Goal: Task Accomplishment & Management: Complete application form

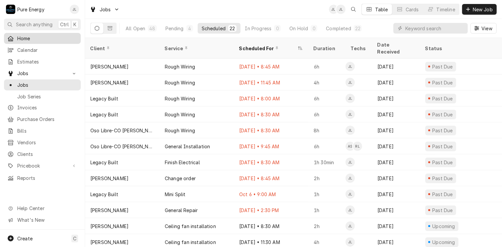
click at [35, 35] on span "Home" at bounding box center [47, 38] width 60 height 7
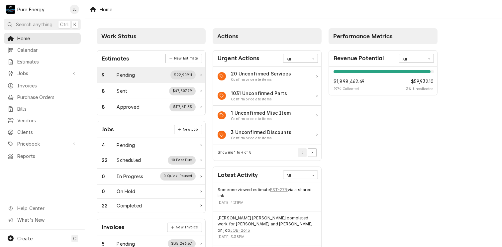
click at [132, 73] on div "Pending" at bounding box center [126, 74] width 18 height 7
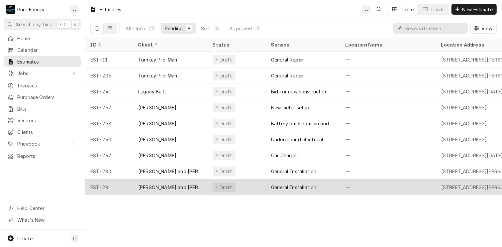
click at [390, 187] on div "—" at bounding box center [388, 187] width 96 height 16
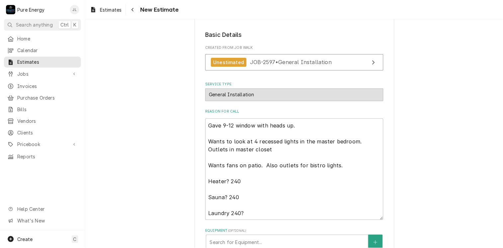
scroll to position [134, 0]
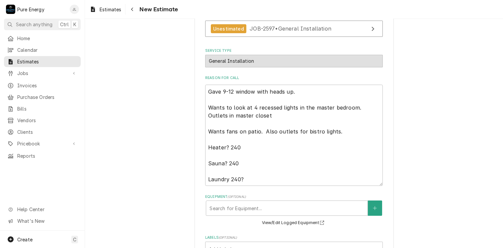
type textarea "x"
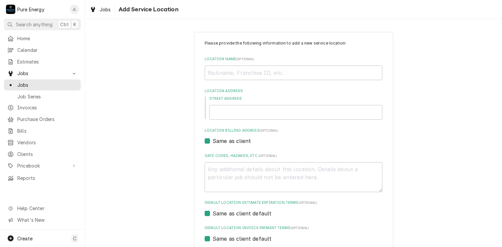
scroll to position [65, 0]
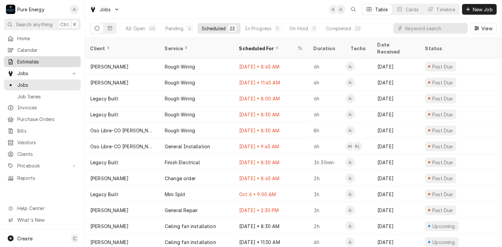
click at [36, 58] on span "Estimates" at bounding box center [47, 61] width 60 height 7
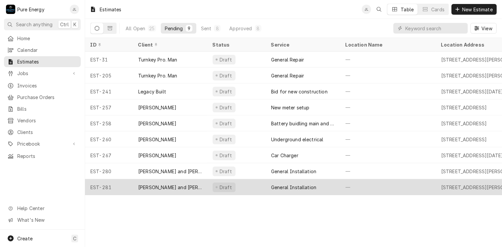
click at [401, 183] on div "—" at bounding box center [388, 187] width 96 height 16
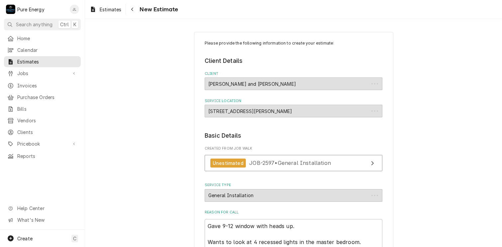
type textarea "x"
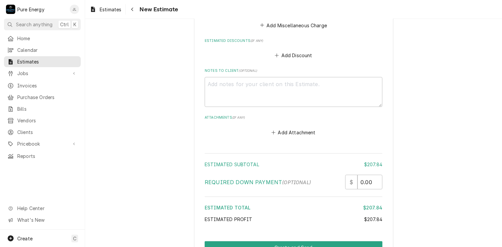
scroll to position [664, 0]
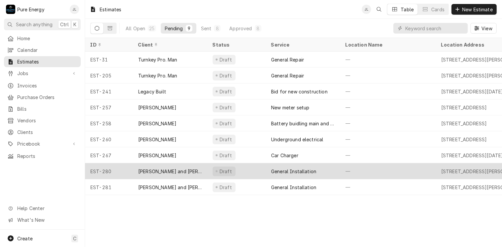
click at [395, 169] on div "—" at bounding box center [388, 171] width 96 height 16
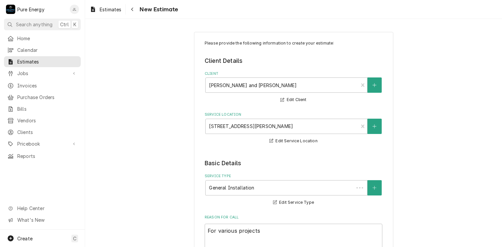
type textarea "x"
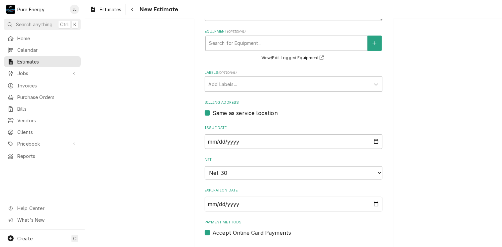
scroll to position [266, 0]
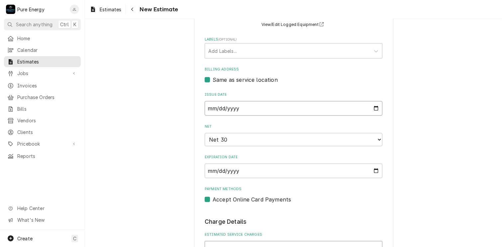
click at [374, 109] on input "[DATE]" at bounding box center [294, 108] width 178 height 15
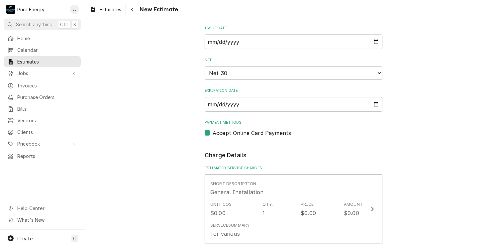
scroll to position [299, 0]
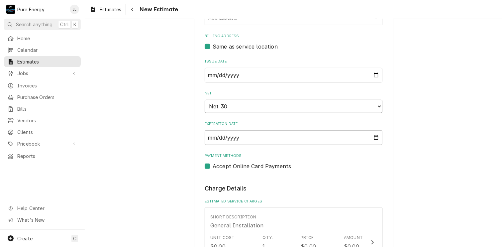
click at [374, 105] on select "Choose payment terms... Same Day Net 7 Net 14 Net 21 Net 30 Net 45 Net 60 Net 90" at bounding box center [294, 106] width 178 height 13
click at [336, 70] on input "2025-10-03" at bounding box center [294, 75] width 178 height 15
click at [373, 75] on input "2025-10-03" at bounding box center [294, 75] width 178 height 15
type input "2025-10-13"
type textarea "x"
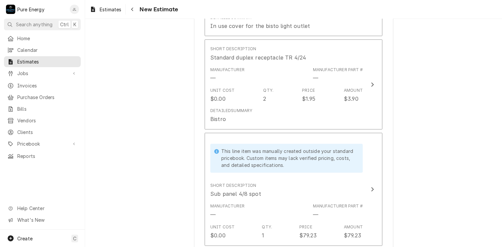
scroll to position [1262, 0]
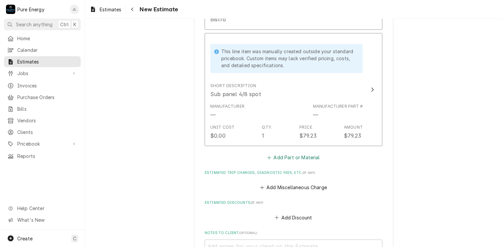
click at [296, 156] on button "Add Part or Material" at bounding box center [293, 157] width 55 height 9
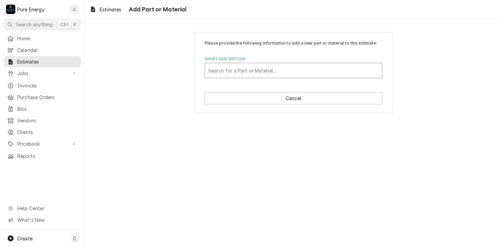
click at [233, 72] on div "Short Description" at bounding box center [293, 70] width 170 height 12
type input "1 inch non-meta"
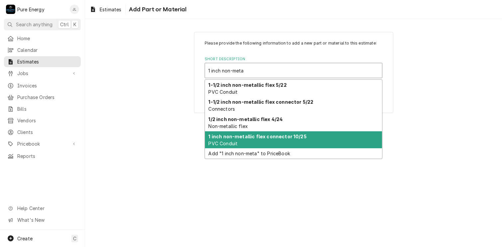
click at [244, 137] on strong "1 inch non-metallic flex connector 10/25" at bounding box center [258, 136] width 98 height 6
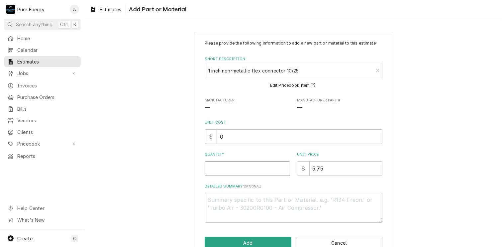
click at [252, 170] on input "Quantity" at bounding box center [247, 168] width 85 height 15
type textarea "x"
type input "1"
type textarea "x"
type input "1"
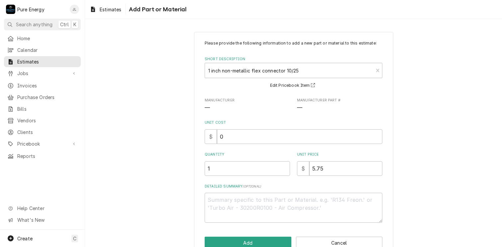
scroll to position [16, 0]
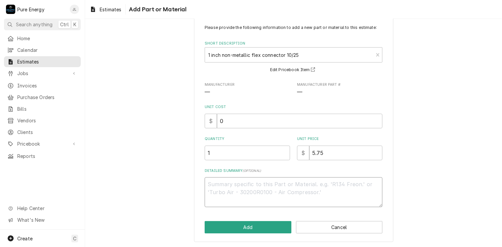
click at [231, 189] on textarea "Detailed Summary ( optional )" at bounding box center [294, 192] width 178 height 30
type textarea "x"
type textarea "S"
type textarea "x"
type textarea "Sp"
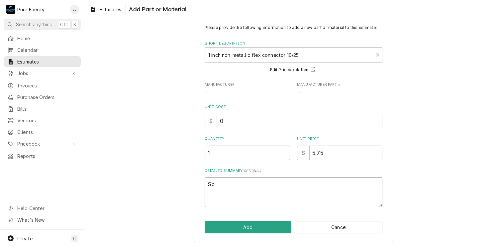
type textarea "x"
type textarea "Spa"
type textarea "x"
type textarea "Spa o"
type textarea "x"
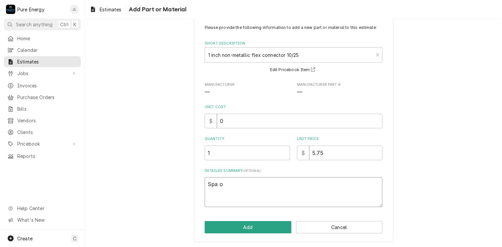
type textarea "Spa ob"
type textarea "x"
type textarea "Spa o"
type textarea "x"
type textarea "Spa"
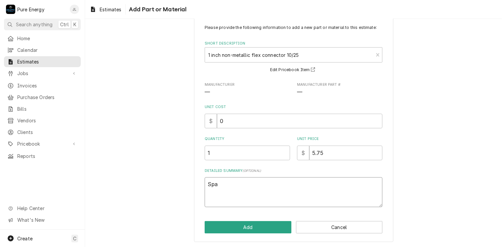
type textarea "x"
type textarea "Spa b"
type textarea "x"
type textarea "Spa bo"
type textarea "x"
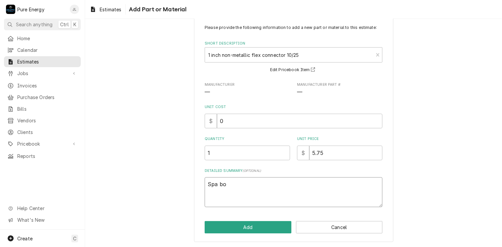
type textarea "Spa box"
type textarea "x"
type textarea "Spa boxx"
type textarea "x"
type textarea "Spa box"
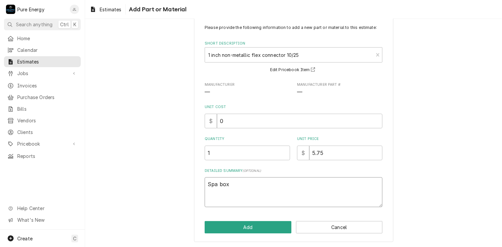
type textarea "x"
type textarea "Spa box"
click at [263, 227] on button "Add" at bounding box center [248, 227] width 87 height 12
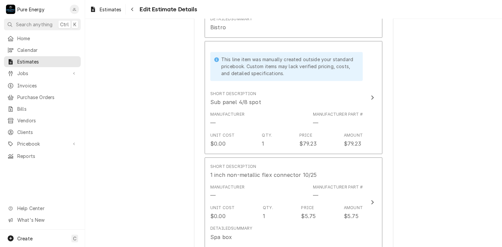
scroll to position [1254, 0]
type textarea "x"
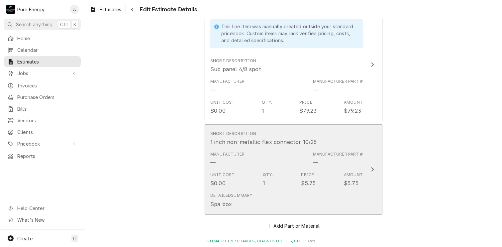
scroll to position [1354, 0]
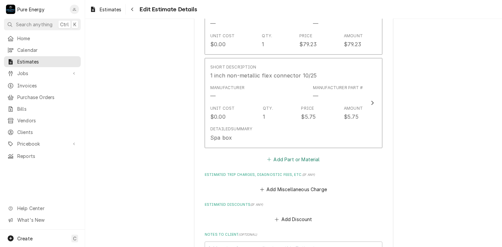
click at [296, 154] on button "Add Part or Material" at bounding box center [293, 158] width 55 height 9
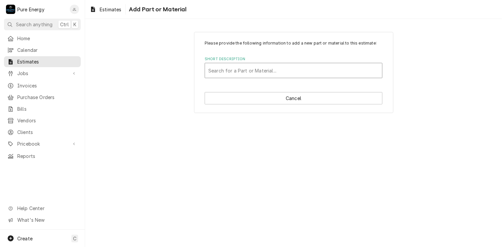
click at [230, 69] on div "Short Description" at bounding box center [293, 70] width 170 height 12
type input "1 inch non metallic flex 90"
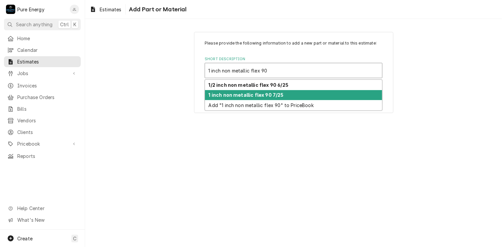
click at [254, 97] on div "1 inch non metallic flex 90 7/25" at bounding box center [293, 95] width 177 height 10
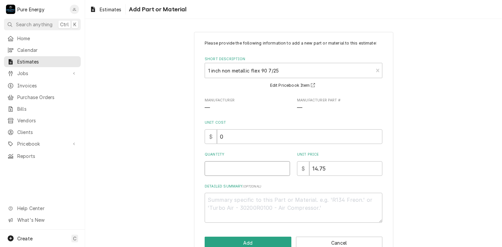
click at [247, 167] on input "Quantity" at bounding box center [247, 168] width 85 height 15
type textarea "x"
type input "1"
type textarea "x"
type input "1"
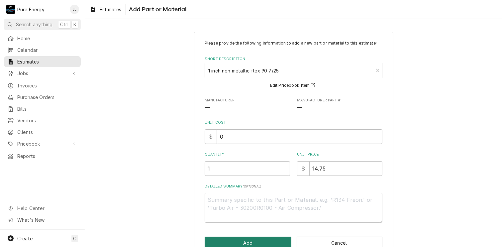
click at [250, 240] on button "Add" at bounding box center [248, 242] width 87 height 12
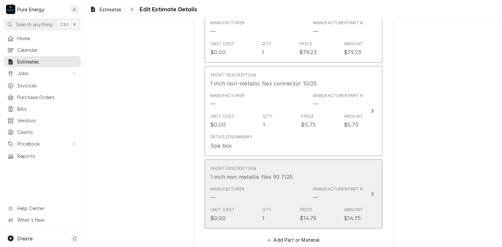
scroll to position [1345, 0]
type textarea "x"
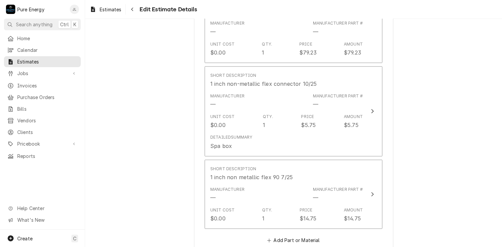
scroll to position [1378, 0]
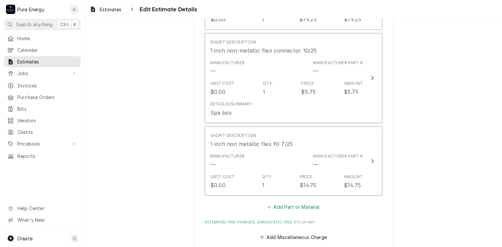
click at [301, 204] on button "Add Part or Material" at bounding box center [293, 206] width 55 height 9
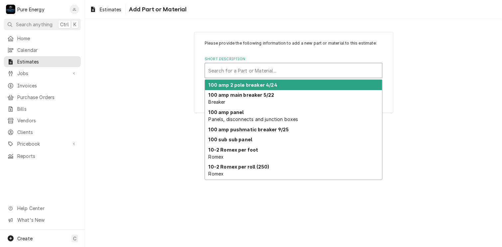
click at [245, 69] on div "Short Description" at bounding box center [293, 70] width 170 height 12
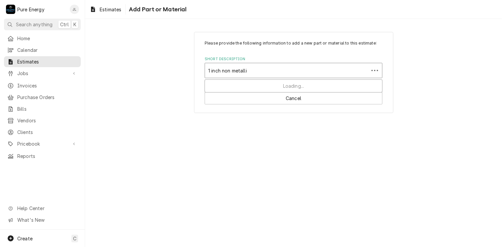
type input "1 inch non metallic"
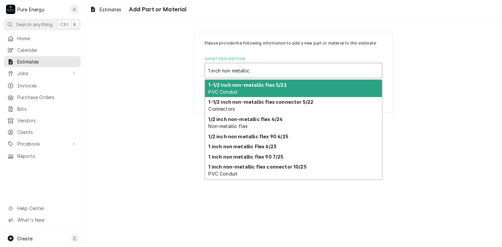
click at [245, 69] on input "1 inch non metallic" at bounding box center [229, 70] width 43 height 11
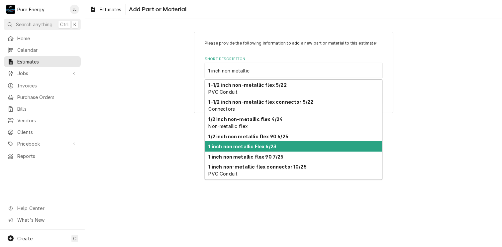
click at [250, 143] on strong "1 inch non metallic Flex 6/23" at bounding box center [243, 146] width 68 height 6
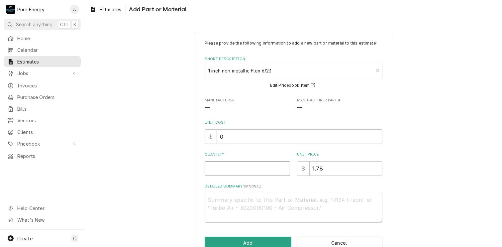
click at [251, 167] on input "Quantity" at bounding box center [247, 168] width 85 height 15
type textarea "x"
type input "3"
type textarea "x"
type input "3.2"
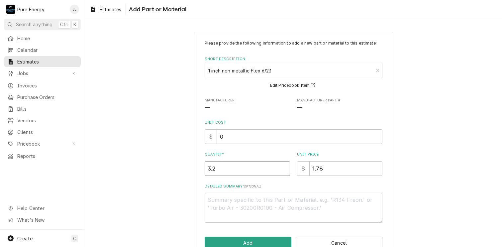
type textarea "x"
type input "3"
type textarea "x"
type input "3.5"
type textarea "x"
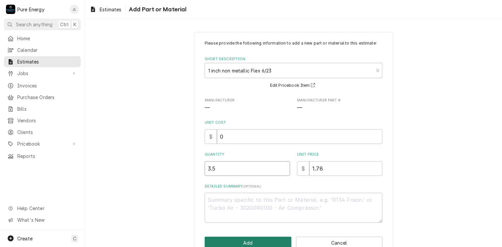
type input "3.5"
click at [241, 239] on button "Add" at bounding box center [248, 242] width 87 height 12
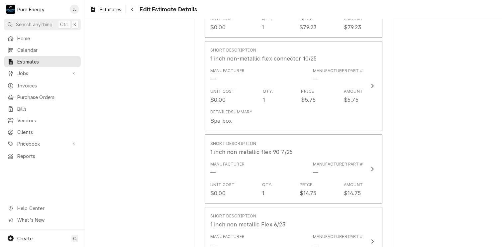
type textarea "x"
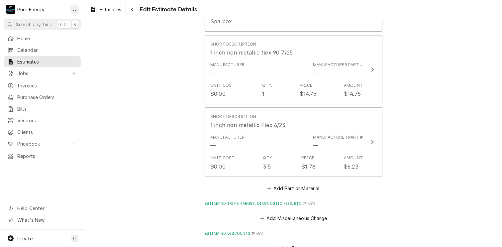
scroll to position [1536, 0]
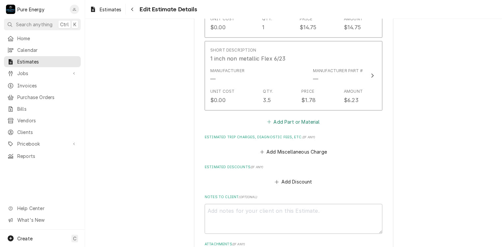
click at [291, 119] on button "Add Part or Material" at bounding box center [293, 121] width 55 height 9
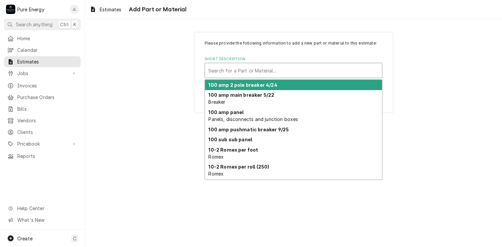
click at [215, 68] on div "Short Description" at bounding box center [293, 70] width 170 height 12
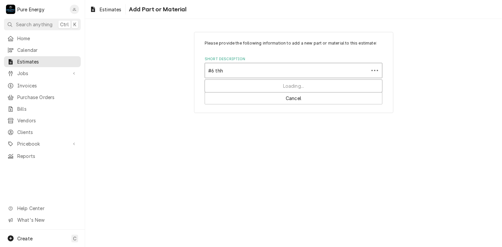
type input "#6 thhn"
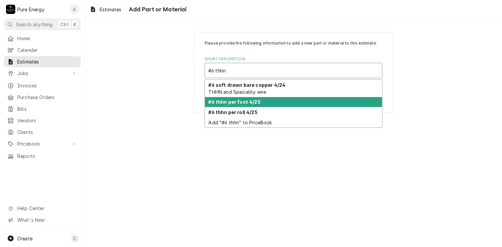
click at [241, 104] on strong "#6 thhn per foot 4/25" at bounding box center [235, 102] width 52 height 6
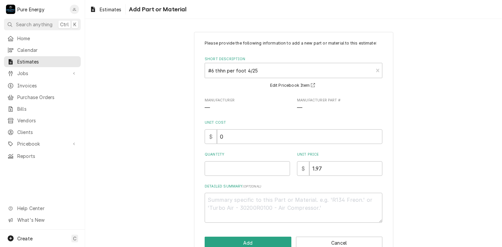
scroll to position [16, 0]
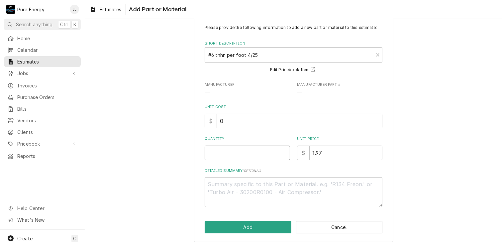
click at [226, 154] on input "Quantity" at bounding box center [247, 152] width 85 height 15
type textarea "x"
type input "1"
type textarea "x"
type input "18"
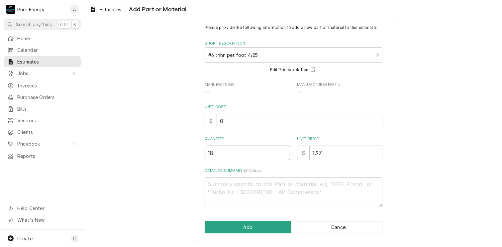
type textarea "x"
type input "18"
click at [226, 227] on button "Add" at bounding box center [248, 227] width 87 height 12
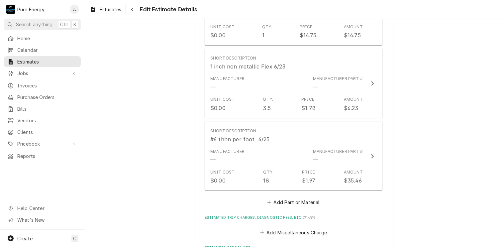
scroll to position [1528, 0]
type textarea "x"
click at [287, 199] on button "Add Part or Material" at bounding box center [293, 202] width 55 height 9
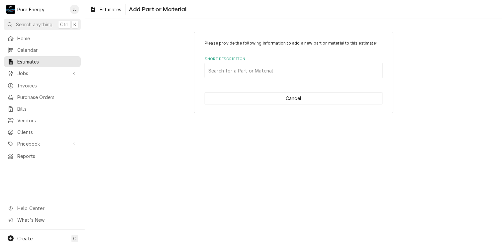
click at [240, 70] on div "Short Description" at bounding box center [293, 70] width 170 height 12
type input "Tri wire"
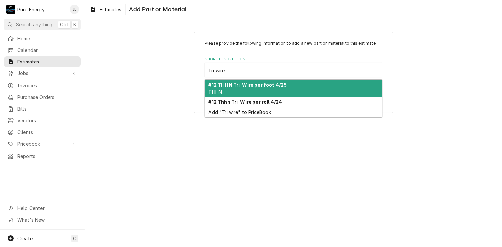
click at [233, 83] on strong "#12 THHN Tri-Wire per foot 4/25" at bounding box center [248, 85] width 78 height 6
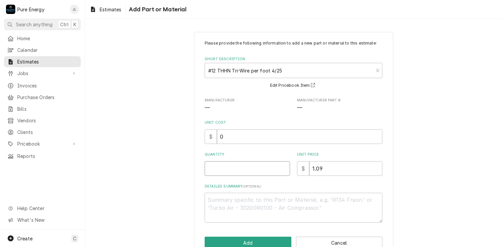
click at [245, 171] on input "Quantity" at bounding box center [247, 168] width 85 height 15
type textarea "x"
type input "4"
type textarea "x"
type input "4"
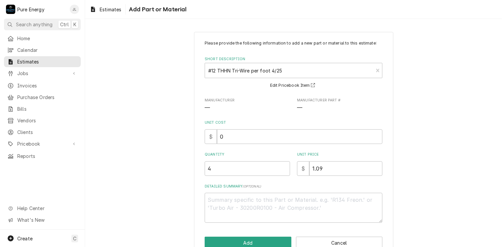
scroll to position [16, 0]
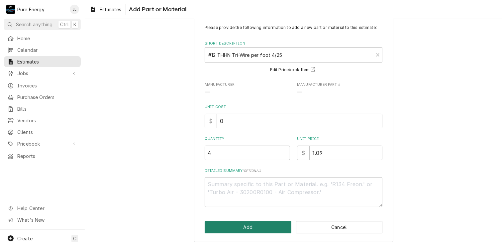
click at [244, 228] on button "Add" at bounding box center [248, 227] width 87 height 12
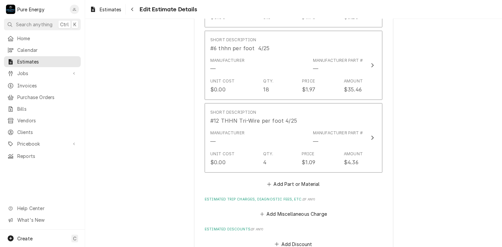
scroll to position [1652, 0]
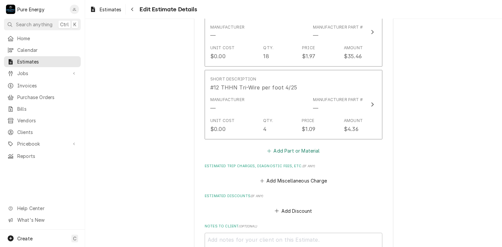
click at [283, 148] on button "Add Part or Material" at bounding box center [293, 150] width 55 height 9
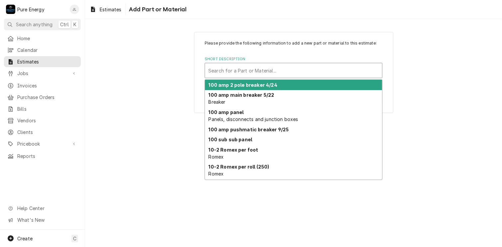
click at [238, 71] on div "Short Description" at bounding box center [293, 70] width 170 height 12
type textarea "x"
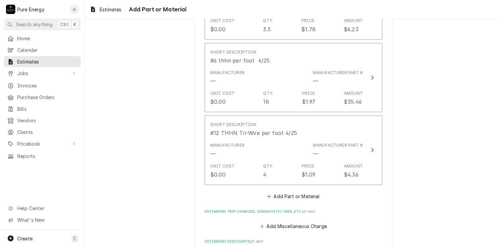
scroll to position [1640, 0]
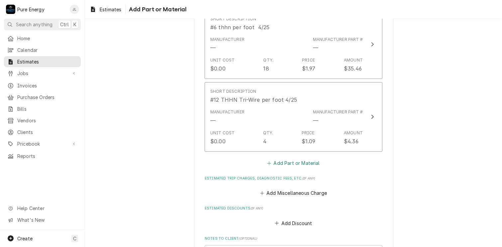
click at [296, 160] on button "Add Part or Material" at bounding box center [293, 162] width 55 height 9
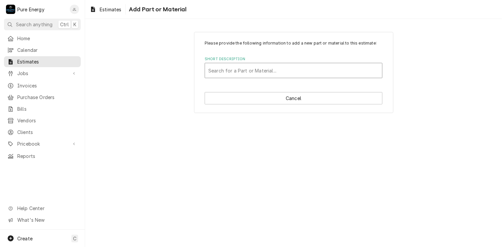
click at [237, 68] on div "Short Description" at bounding box center [293, 70] width 170 height 12
click at [237, 70] on div "Short Description" at bounding box center [293, 70] width 170 height 12
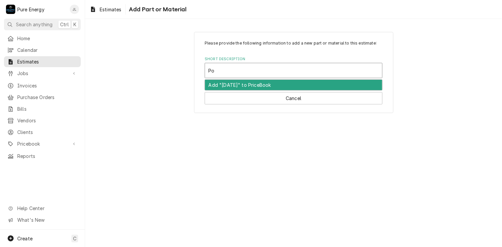
type input "P"
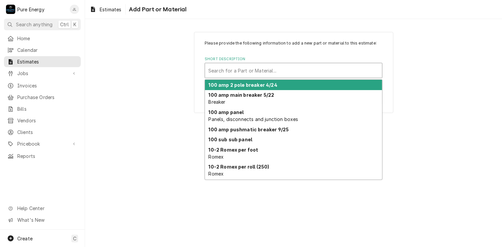
type input "L"
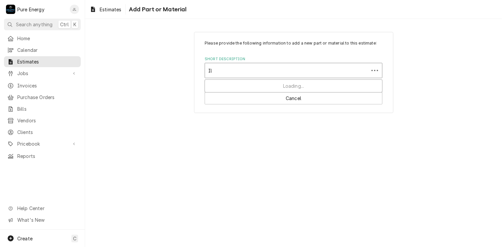
type input "I"
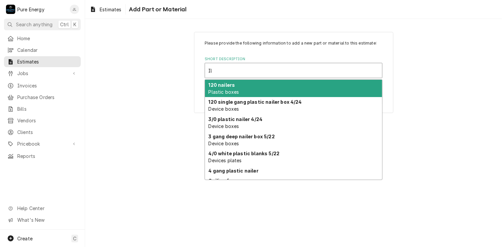
type input "I"
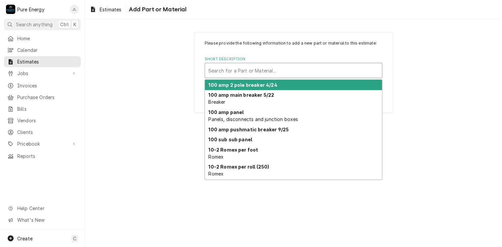
click at [120, 58] on div "Please provide the following information to add a new part or material to this …" at bounding box center [293, 72] width 417 height 93
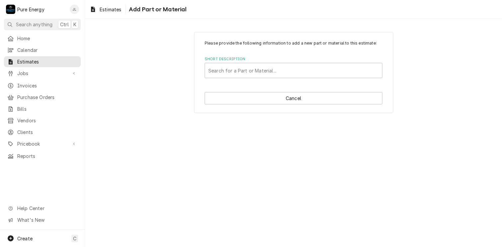
type textarea "x"
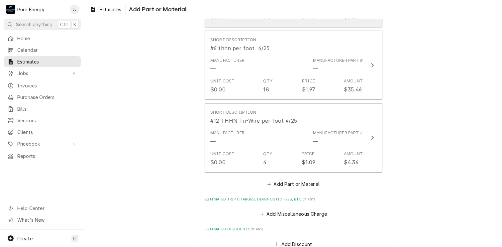
scroll to position [1686, 0]
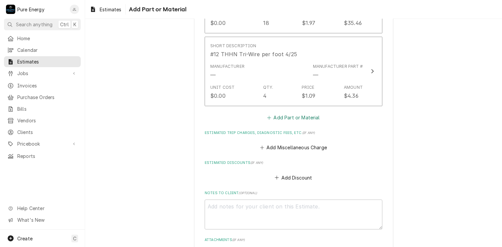
click at [288, 113] on button "Add Part or Material" at bounding box center [293, 117] width 55 height 9
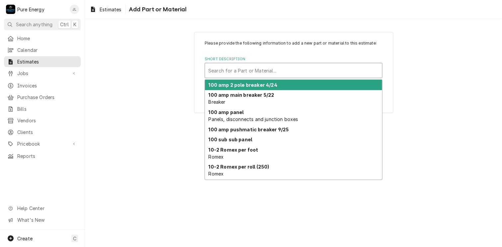
click at [244, 73] on div "Short Description" at bounding box center [293, 70] width 170 height 12
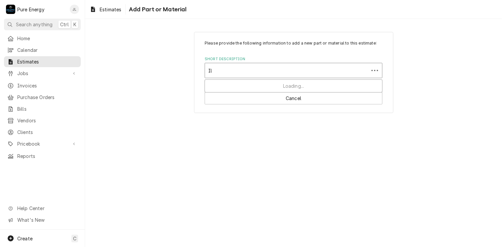
type input "I"
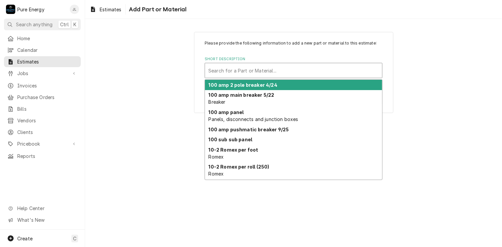
type input "I"
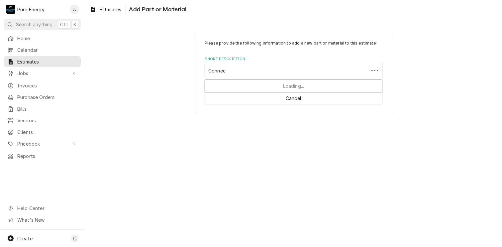
type input "Connect"
click at [244, 73] on div "Short Description" at bounding box center [293, 70] width 170 height 12
type input "o"
type input "C"
type input "2 port"
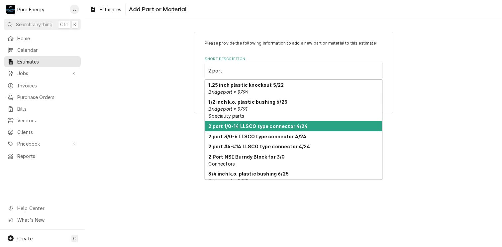
click at [324, 128] on div "2 port 1/0-14 LLSCO type connector 4/24" at bounding box center [293, 126] width 177 height 10
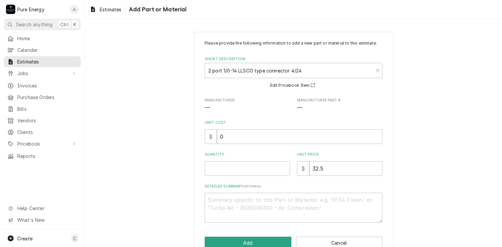
scroll to position [16, 0]
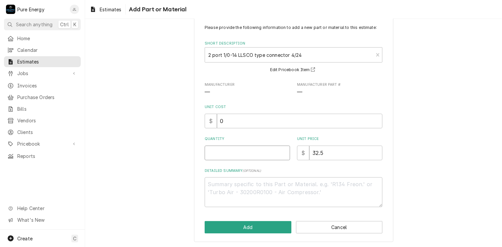
click at [229, 156] on input "Quantity" at bounding box center [247, 152] width 85 height 15
type textarea "x"
type input "3"
type textarea "x"
type input "3"
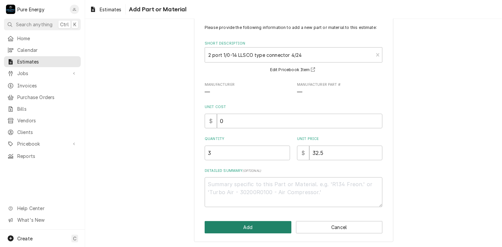
click at [228, 224] on button "Add" at bounding box center [248, 227] width 87 height 12
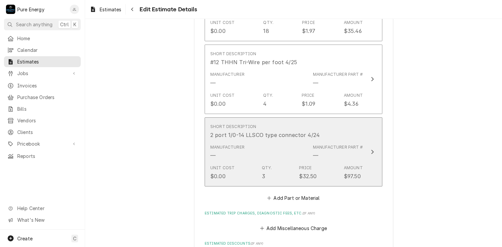
scroll to position [1678, 0]
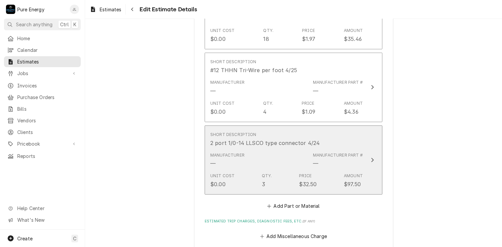
type textarea "x"
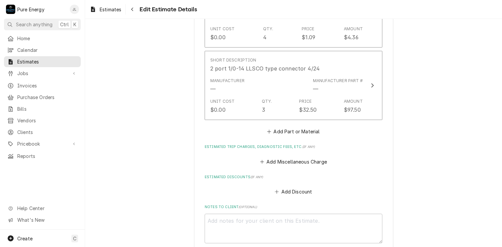
scroll to position [1777, 0]
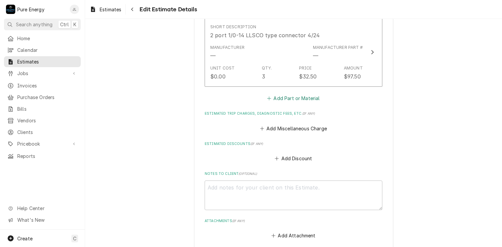
click at [299, 96] on button "Add Part or Material" at bounding box center [293, 98] width 55 height 9
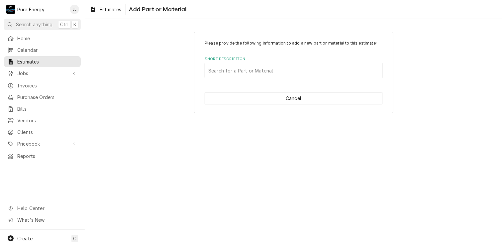
click at [250, 72] on div "Short Description" at bounding box center [293, 70] width 170 height 12
type input "Remote"
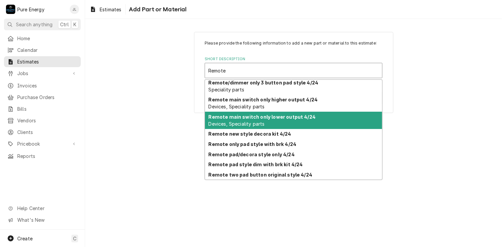
scroll to position [57, 0]
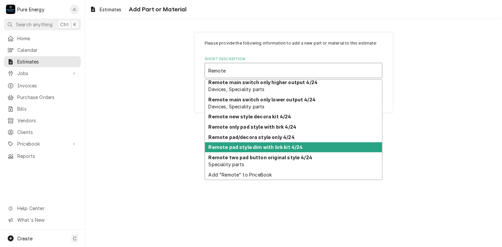
click at [283, 146] on strong "Remote pad style dim with brk kit 4/24" at bounding box center [256, 147] width 94 height 6
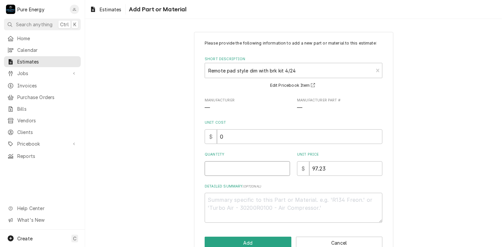
click at [217, 165] on input "Quantity" at bounding box center [247, 168] width 85 height 15
type textarea "x"
type input "1"
type textarea "x"
type input "1"
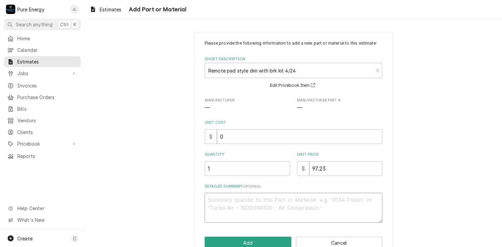
click at [214, 205] on textarea "Detailed Summary ( optional )" at bounding box center [294, 208] width 178 height 30
type textarea "x"
type textarea "O"
type textarea "x"
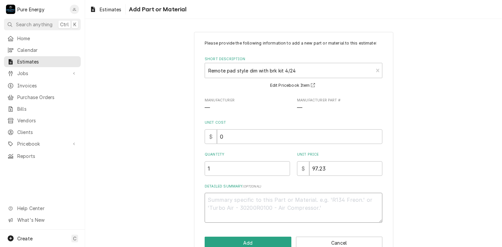
type textarea "M"
type textarea "x"
type textarea "Ma"
type textarea "x"
type textarea "Mai"
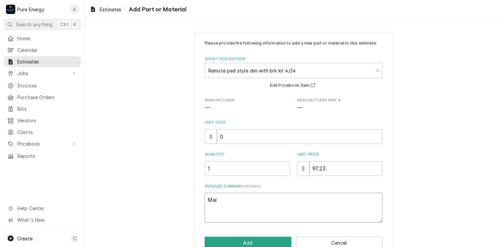
type textarea "x"
type textarea "Main"
type textarea "x"
type textarea "Main"
type textarea "x"
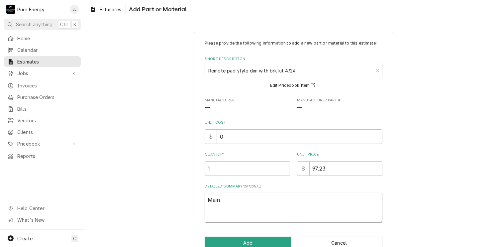
type textarea "Main u"
type textarea "x"
type textarea "Main un"
type textarea "x"
type textarea "Main uni"
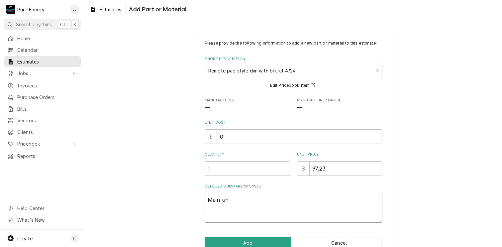
type textarea "x"
type textarea "Main unit"
type textarea "x"
type textarea "Main unit"
type textarea "x"
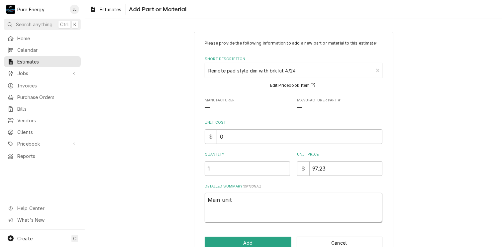
type textarea "Main unit a"
type textarea "x"
type textarea "Main unit at"
type textarea "x"
type textarea "Main unit at"
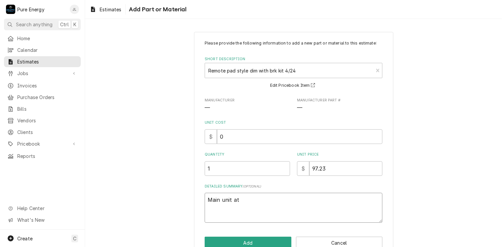
type textarea "x"
type textarea "Main unit at th"
type textarea "x"
type textarea "Main unit at the"
type textarea "x"
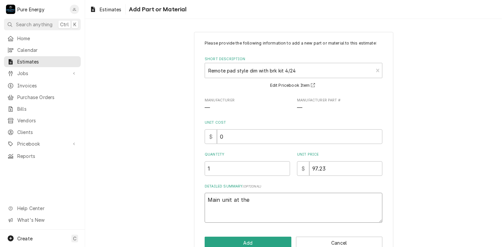
type textarea "Main unit at the"
type textarea "x"
type textarea "Main unit at the b"
type textarea "x"
type textarea "Main unit at the be"
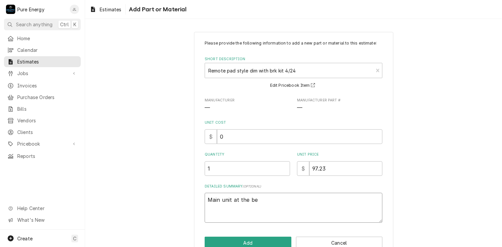
type textarea "x"
type textarea "Main unit at the bed"
type textarea "x"
type textarea "Main unit at the bedro"
type textarea "x"
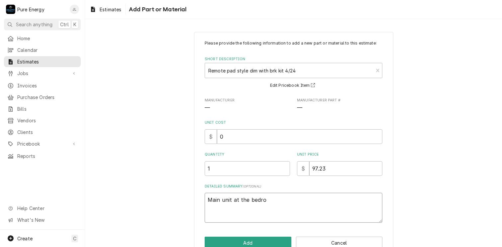
type textarea "Main unit at the bedroo"
type textarea "x"
type textarea "Main unit at the bedroom"
type textarea "x"
type textarea "Main unit at the bedroom"
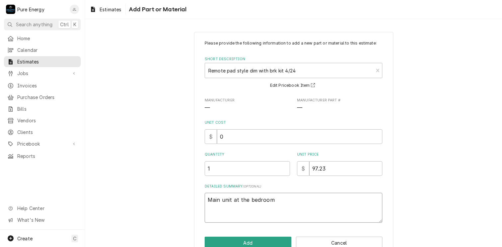
type textarea "x"
type textarea "Main unit at the bedroom do"
type textarea "x"
type textarea "Main unit at the bedroom doo"
type textarea "x"
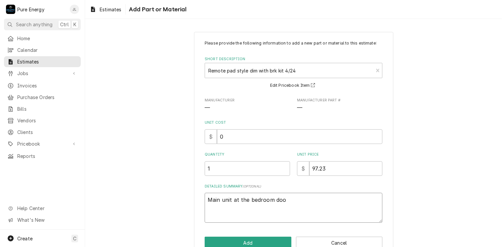
type textarea "Main unit at the bedroom door"
type textarea "x"
type textarea "Main unit at the bedroom door"
type textarea "x"
type textarea "Main unit at the bedroom door an"
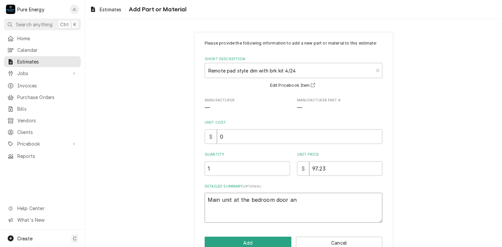
type textarea "x"
type textarea "Main unit at the bedroom door and"
type textarea "x"
type textarea "Main unit at the bedroom door and"
type textarea "x"
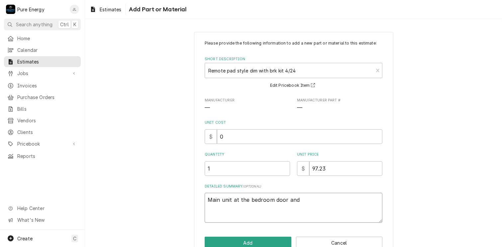
type textarea "Main unit at the bedroom door and r"
type textarea "x"
type textarea "Main unit at the bedroom door and re"
type textarea "x"
type textarea "Main unit at the bedroom door and rem"
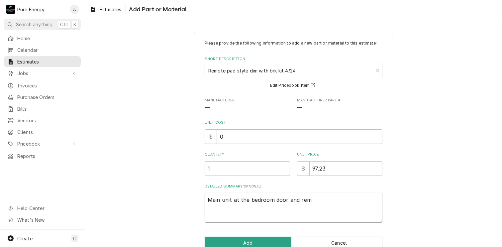
type textarea "x"
type textarea "Main unit at the bedroom door and remo"
type textarea "x"
type textarea "Main unit at the bedroom door and remot"
type textarea "x"
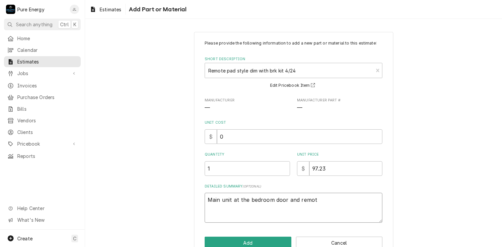
type textarea "Main unit at the bedroom door and remote"
type textarea "x"
type textarea "Main unit at the bedroom door and remote"
type textarea "x"
type textarea "Main unit at the bedroom door and remote a"
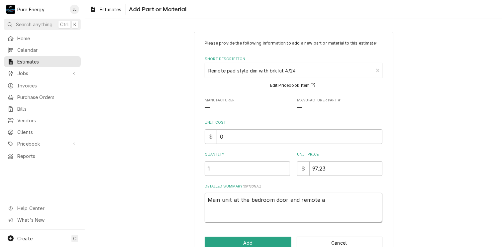
type textarea "x"
type textarea "Main unit at the bedroom door and remote at"
type textarea "x"
type textarea "Main unit at the bedroom door and remote at"
type textarea "x"
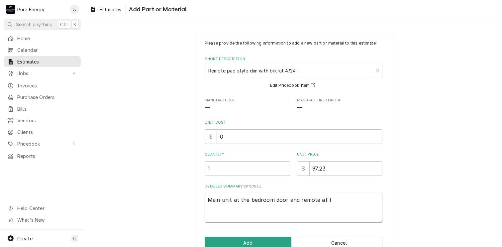
type textarea "Main unit at the bedroom door and remote at th"
type textarea "x"
type textarea "Main unit at the bedroom door and remote at the"
type textarea "x"
type textarea "Main unit at the bedroom door and remote at the b"
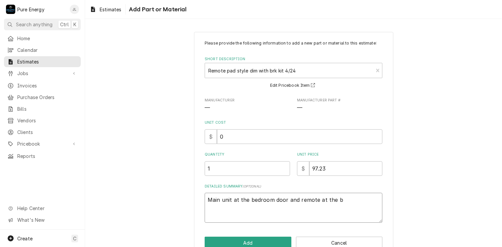
type textarea "x"
type textarea "Main unit at the bedroom door and remote at the be"
type textarea "x"
type textarea "Main unit at the bedroom door and remote at the bed"
type textarea "x"
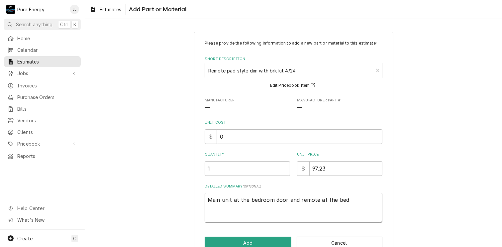
type textarea "Main unit at the bedroom door and remote at the bed"
type textarea "x"
type textarea "Main unit at the bedroom door and remote at the bed so"
type textarea "x"
type textarea "Main unit at the bedroom door and remote at the bed so"
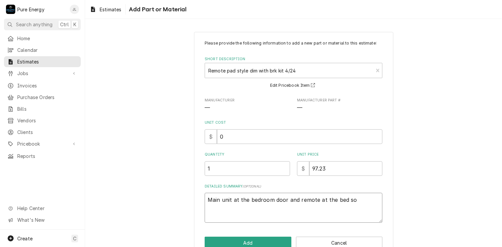
type textarea "x"
type textarea "Main unit at the bedroom door and remote at the bed so yo"
type textarea "x"
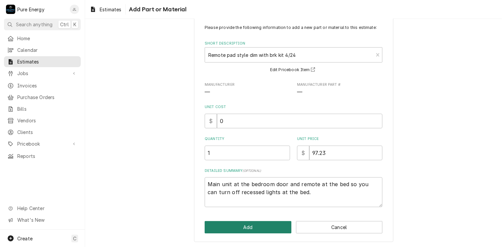
click at [259, 221] on button "Add" at bounding box center [248, 227] width 87 height 12
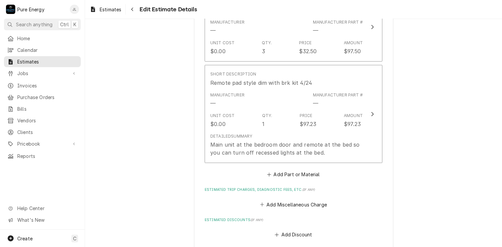
scroll to position [1836, 0]
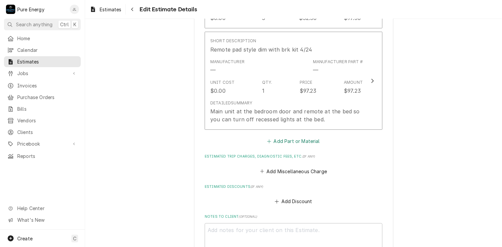
click at [292, 136] on button "Add Part or Material" at bounding box center [293, 140] width 55 height 9
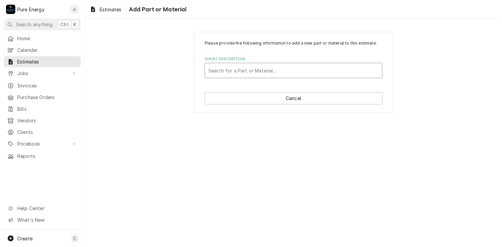
click at [248, 74] on div "Short Description" at bounding box center [293, 70] width 170 height 12
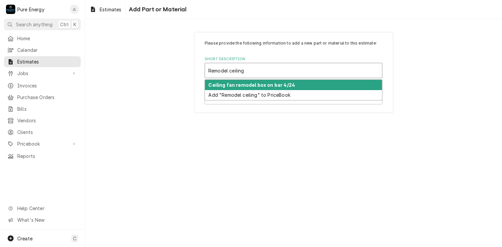
click at [251, 84] on strong "Ceiling fan remodel box on bar 4/24" at bounding box center [252, 85] width 87 height 6
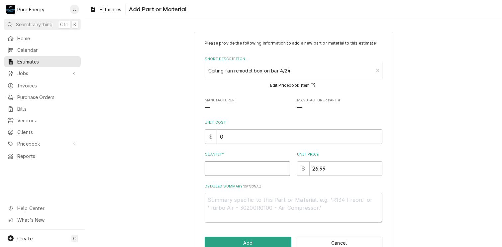
click at [223, 174] on input "Quantity" at bounding box center [247, 168] width 85 height 15
click at [288, 209] on textarea "Detailed Summary ( optional )" at bounding box center [294, 208] width 178 height 30
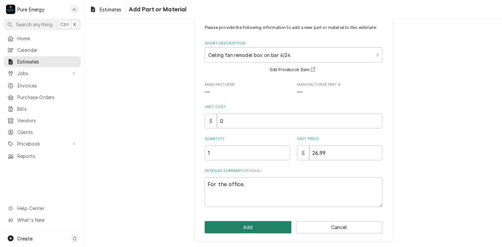
click at [256, 225] on button "Add" at bounding box center [248, 227] width 87 height 12
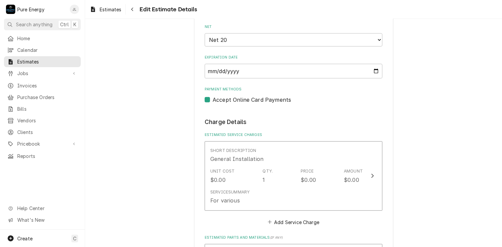
scroll to position [465, 0]
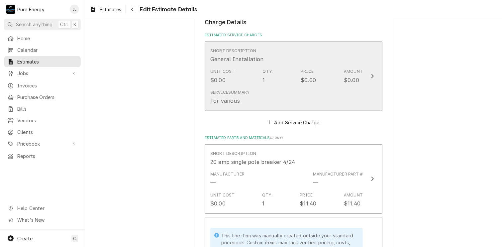
click at [329, 56] on div "Short Description General Installation" at bounding box center [286, 55] width 152 height 21
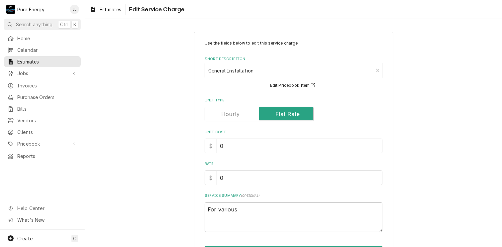
scroll to position [42, 0]
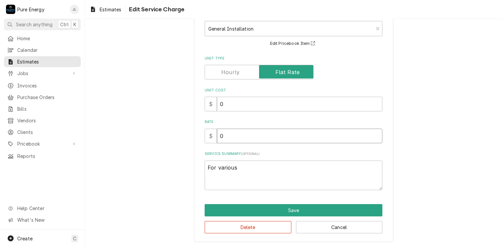
click at [238, 139] on input "0" at bounding box center [299, 136] width 165 height 15
click at [236, 167] on textarea "For various" at bounding box center [294, 175] width 178 height 30
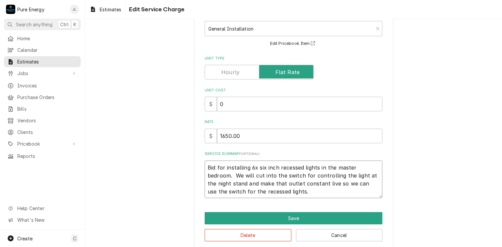
click at [362, 176] on textarea "Bid for installing 6x six inch recessed lights in the master bedroom. We will c…" at bounding box center [294, 179] width 178 height 38
click at [363, 173] on textarea "Bid for installing 6x six inch recessed lights in the master bedroom. We will c…" at bounding box center [294, 179] width 178 height 38
click at [334, 181] on textarea "Bid for installing 6x six inch recessed lights in the master bedroom. We will c…" at bounding box center [294, 179] width 178 height 38
click at [298, 192] on textarea "Bid for installing 6x six inch recessed lights in the master bedroom. We will c…" at bounding box center [294, 179] width 178 height 38
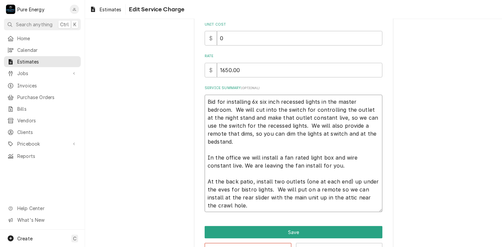
scroll to position [130, 0]
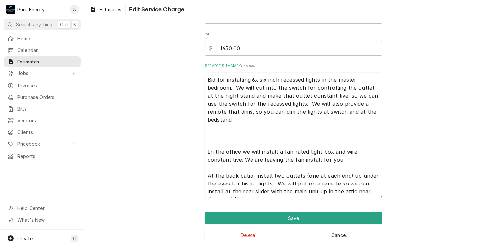
click at [222, 135] on textarea "Bid for installing 6x six inch recessed lights in the master bedroom. We will c…" at bounding box center [294, 136] width 178 height 126
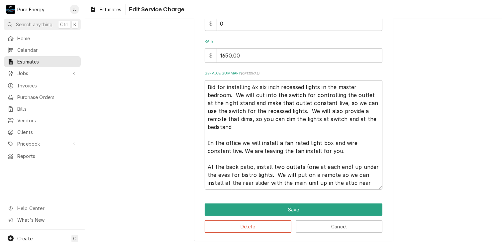
scroll to position [122, 0]
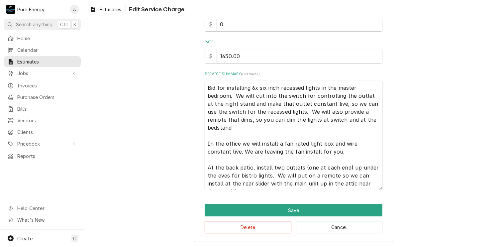
click at [279, 187] on textarea "Bid for installing 6x six inch recessed lights in the master bedroom. We will c…" at bounding box center [294, 136] width 178 height 110
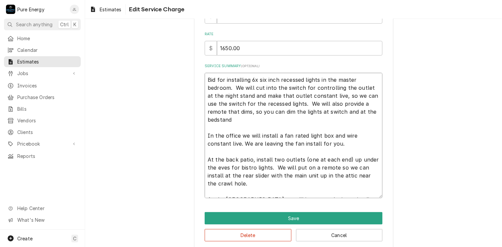
scroll to position [96, 0]
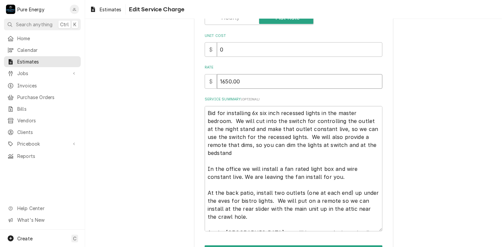
click at [229, 82] on input "1650.00" at bounding box center [299, 81] width 165 height 15
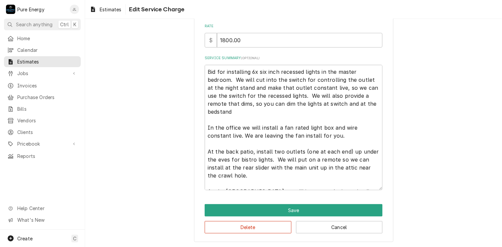
scroll to position [8, 0]
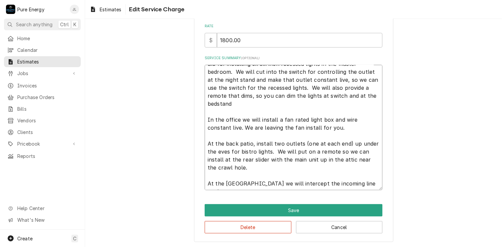
click at [355, 184] on textarea "Bid for installing 6x six inch recessed lights in the master bedroom. We will c…" at bounding box center [294, 128] width 178 height 126
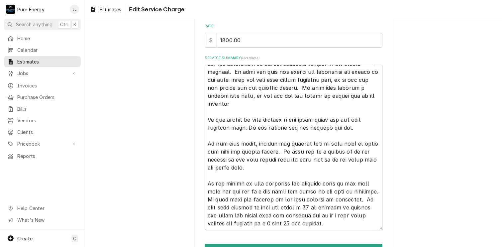
scroll to position [177, 0]
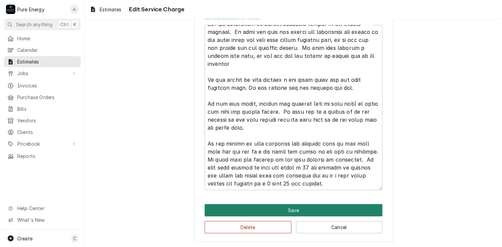
click at [319, 207] on button "Save" at bounding box center [294, 210] width 178 height 12
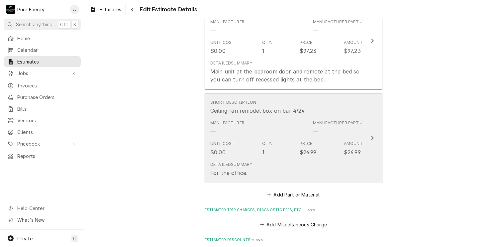
scroll to position [2018, 0]
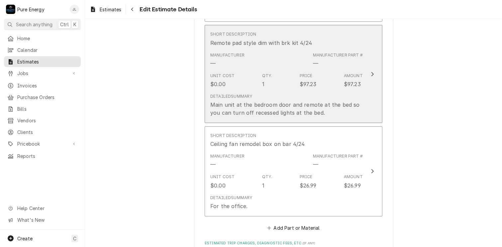
click at [276, 70] on div "Unit Cost $0.00 Qty. 1 Price $97.23 Amount $97.23" at bounding box center [286, 80] width 152 height 21
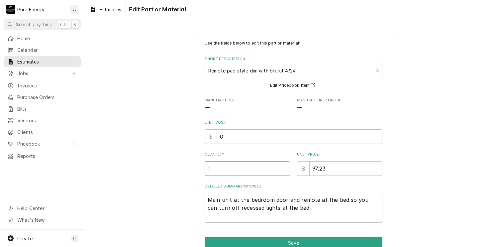
click at [226, 170] on input "1" at bounding box center [247, 168] width 85 height 15
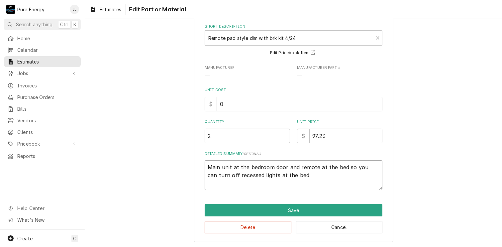
click at [299, 174] on textarea "Main unit at the bedroom door and remote at the bed so you can turn off recesse…" at bounding box center [294, 175] width 178 height 30
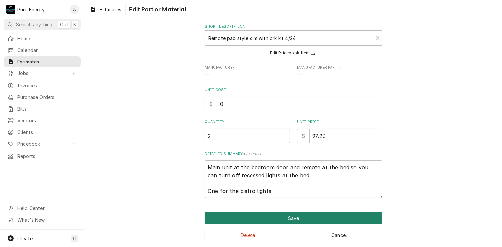
click at [285, 216] on button "Save" at bounding box center [294, 218] width 178 height 12
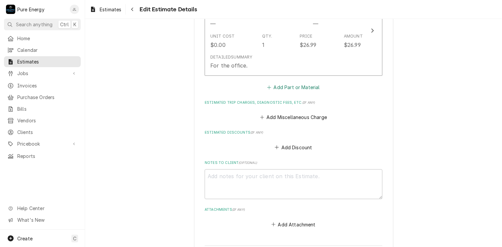
scroll to position [2141, 0]
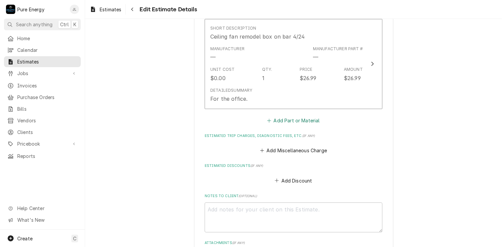
click at [289, 116] on button "Add Part or Material" at bounding box center [293, 120] width 55 height 9
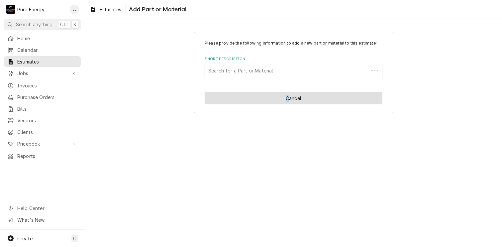
drag, startPoint x: 289, startPoint y: 109, endPoint x: 273, endPoint y: 96, distance: 20.5
click at [275, 97] on div "Please provide the following information to add a new part or material to this …" at bounding box center [293, 72] width 199 height 81
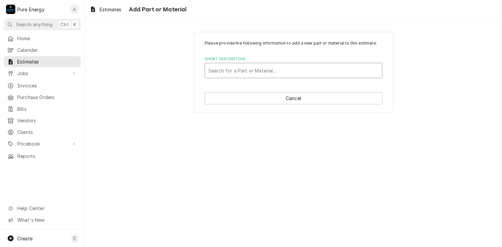
click at [248, 72] on div "Short Description" at bounding box center [293, 70] width 170 height 12
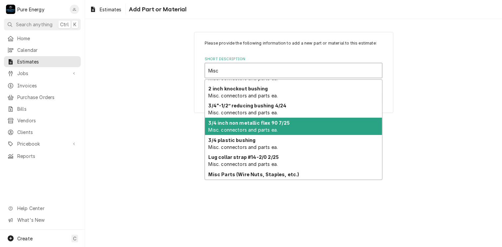
scroll to position [126, 0]
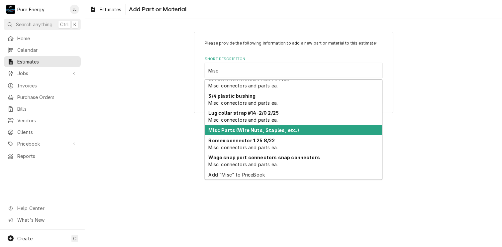
click at [252, 130] on strong "Misc Parts (Wire Nuts, Staples, etc.)" at bounding box center [254, 130] width 91 height 6
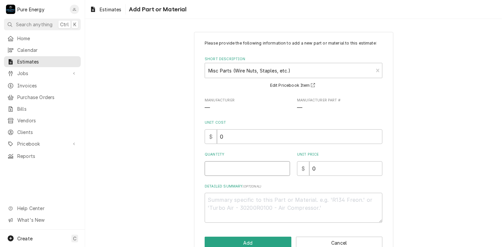
click at [239, 165] on input "Quantity" at bounding box center [247, 168] width 85 height 15
click at [326, 171] on input "0" at bounding box center [345, 168] width 73 height 15
click at [273, 240] on button "Add" at bounding box center [248, 242] width 87 height 12
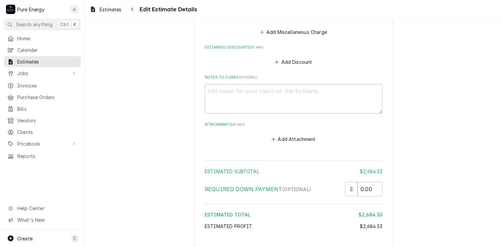
scroll to position [2232, 0]
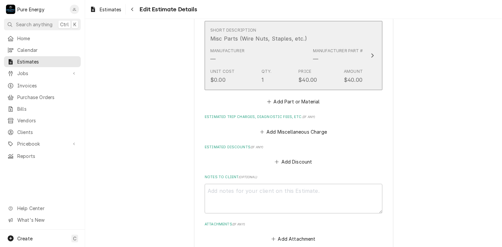
click at [285, 45] on div "Manufacturer — Manufacturer Part # —" at bounding box center [286, 55] width 152 height 21
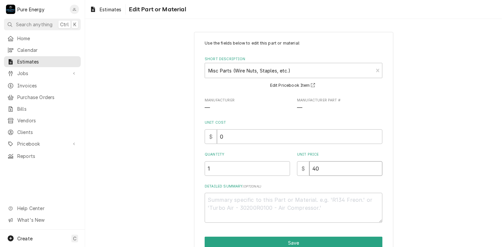
click at [312, 167] on input "40" at bounding box center [345, 168] width 73 height 15
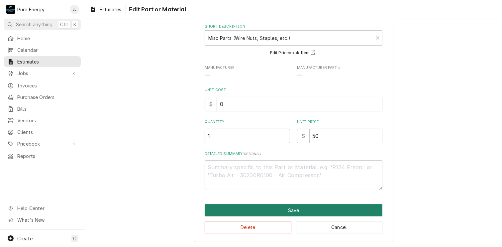
click at [308, 209] on button "Save" at bounding box center [294, 210] width 178 height 12
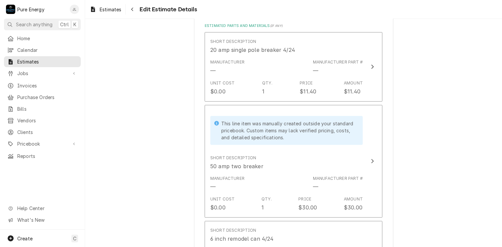
scroll to position [686, 0]
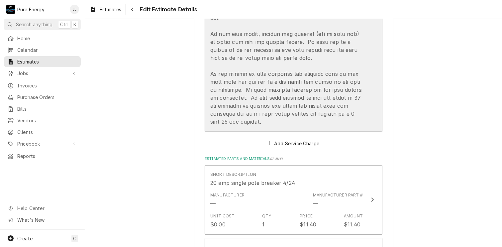
click at [358, 56] on div "Update Line Item" at bounding box center [286, 33] width 152 height 183
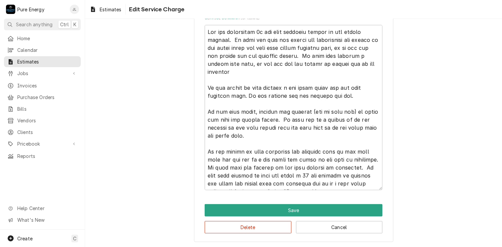
scroll to position [8, 0]
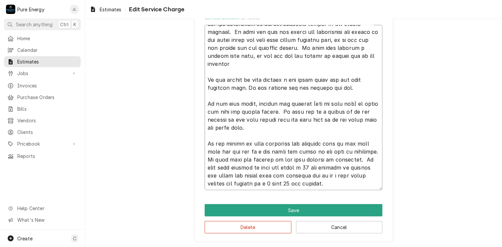
click at [205, 183] on textarea "Service Summary ( optional )" at bounding box center [294, 107] width 178 height 165
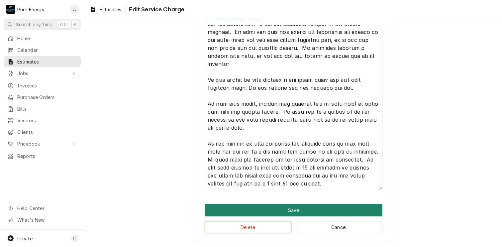
click at [265, 206] on button "Save" at bounding box center [294, 210] width 178 height 12
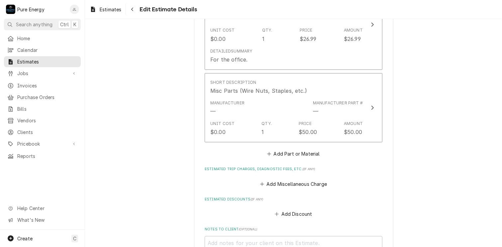
scroll to position [2280, 0]
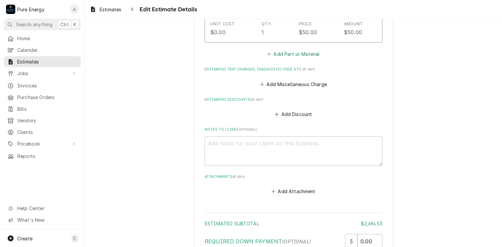
click at [288, 49] on button "Add Part or Material" at bounding box center [293, 53] width 55 height 9
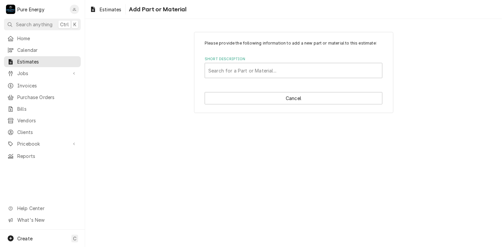
drag, startPoint x: 228, startPoint y: 89, endPoint x: 228, endPoint y: 81, distance: 8.0
click at [227, 83] on div "Please provide the following information to add a new part or material to this …" at bounding box center [293, 72] width 199 height 81
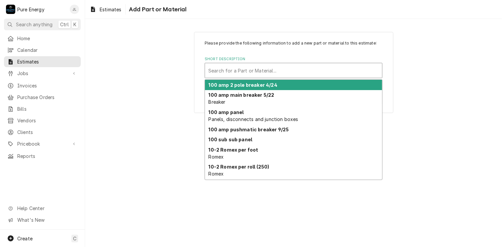
click at [232, 66] on div "Short Description" at bounding box center [293, 70] width 170 height 12
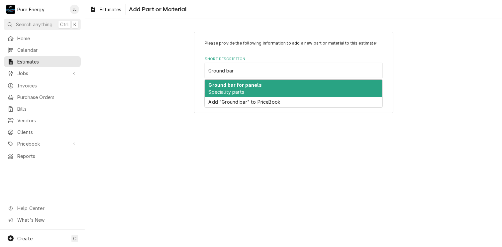
click at [236, 88] on div "Ground bar for panels Speciality parts" at bounding box center [293, 88] width 177 height 17
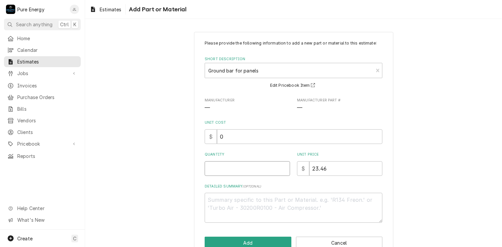
click at [234, 167] on input "Quantity" at bounding box center [247, 168] width 85 height 15
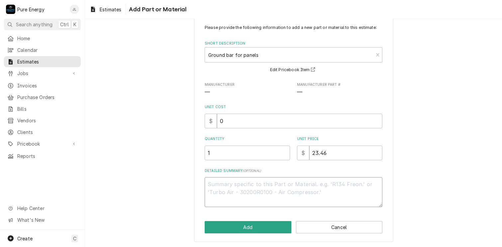
click at [247, 191] on textarea "Detailed Summary ( optional )" at bounding box center [294, 192] width 178 height 30
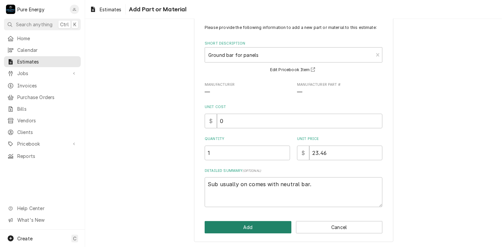
click at [259, 230] on button "Add" at bounding box center [248, 227] width 87 height 12
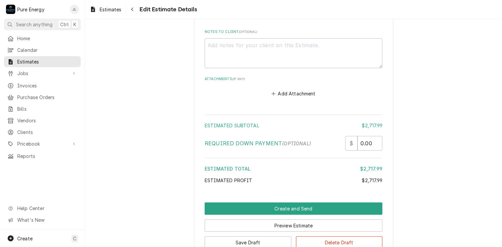
scroll to position [2505, 0]
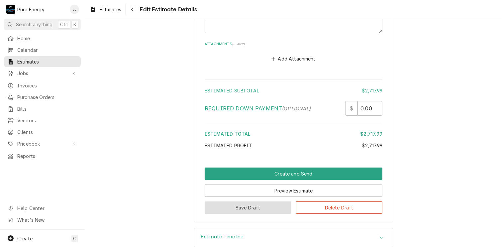
click at [252, 201] on button "Save Draft" at bounding box center [248, 207] width 87 height 12
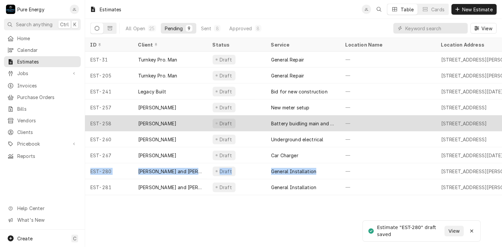
drag, startPoint x: 345, startPoint y: 176, endPoint x: 395, endPoint y: 127, distance: 70.2
click at [395, 146] on tbody "EST-31 Turnkey Pro. Man Draft General Repair — 1944 Park St, Paso Robles, CA 93…" at bounding box center [293, 122] width 417 height 143
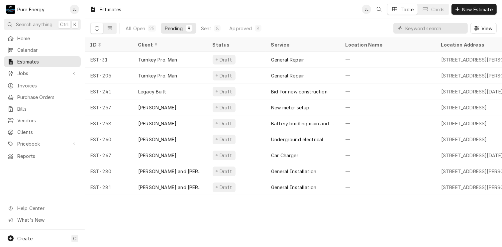
click at [311, 8] on div "Estimates JL Table Cards New Estimate" at bounding box center [293, 9] width 417 height 19
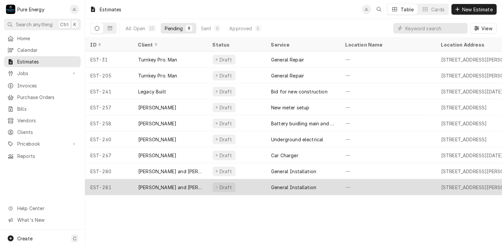
click at [396, 188] on div "—" at bounding box center [388, 187] width 96 height 16
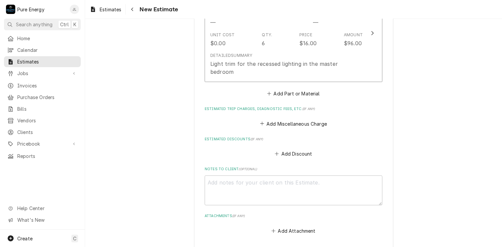
scroll to position [1031, 0]
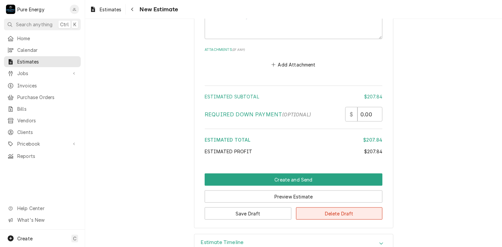
click at [326, 207] on button "Delete Draft" at bounding box center [339, 213] width 87 height 12
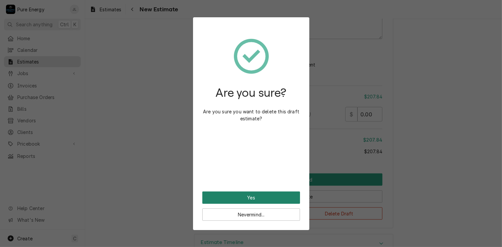
click at [252, 202] on button "Yes" at bounding box center [251, 197] width 98 height 12
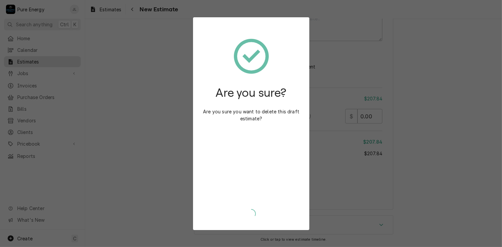
scroll to position [1010, 0]
type textarea "x"
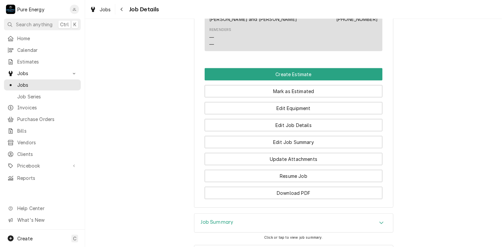
scroll to position [534, 0]
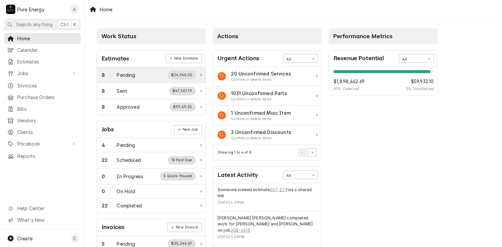
click at [142, 72] on div "8 Pending $24,960.23" at bounding box center [149, 74] width 94 height 9
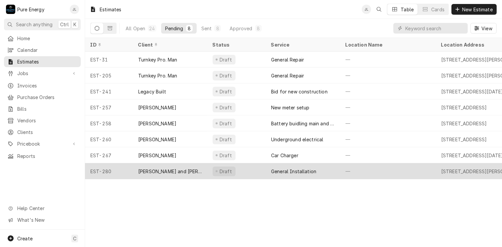
click at [401, 167] on div "—" at bounding box center [388, 171] width 96 height 16
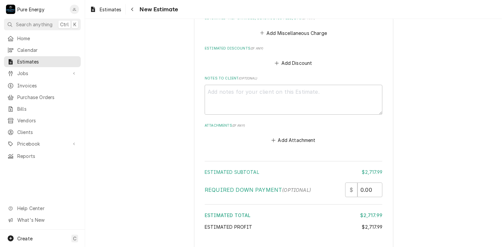
scroll to position [2505, 0]
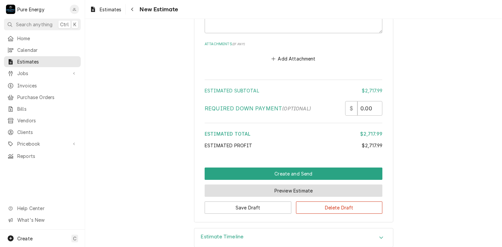
click at [264, 184] on button "Preview Estimate" at bounding box center [294, 190] width 178 height 12
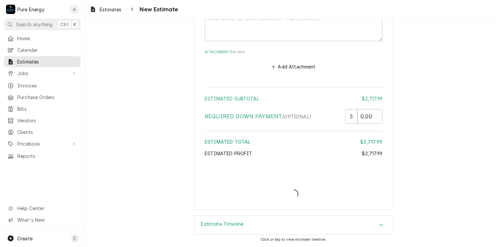
scroll to position [2485, 0]
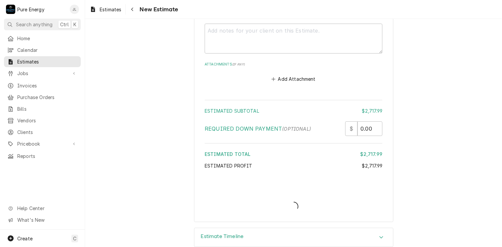
type textarea "x"
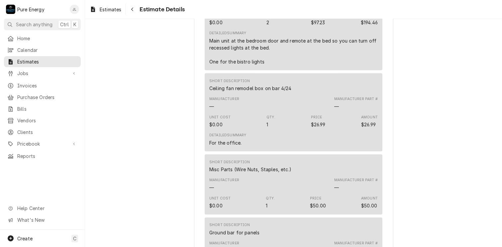
scroll to position [1941, 0]
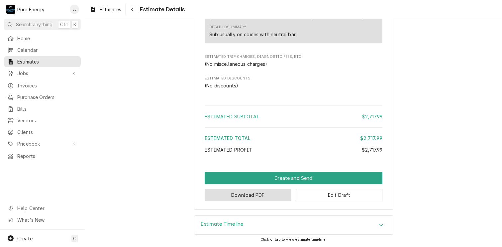
click at [256, 195] on button "Download PDF" at bounding box center [248, 195] width 87 height 12
click at [330, 194] on button "Edit Draft" at bounding box center [339, 195] width 87 height 12
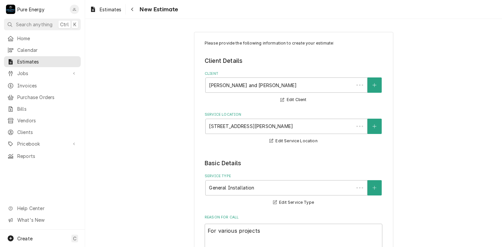
type textarea "x"
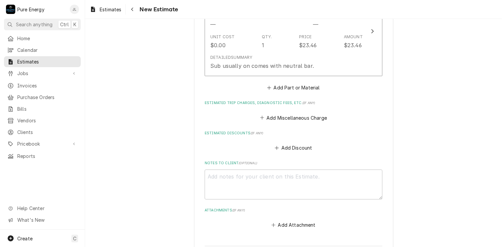
scroll to position [2306, 0]
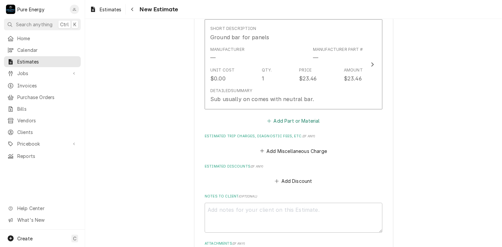
click at [290, 116] on button "Add Part or Material" at bounding box center [293, 120] width 55 height 9
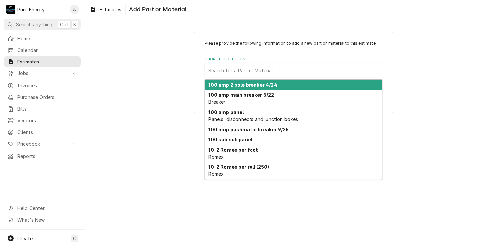
click at [238, 73] on div "Short Description" at bounding box center [293, 70] width 170 height 12
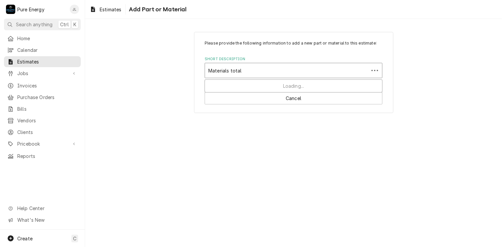
type input "Materials totals"
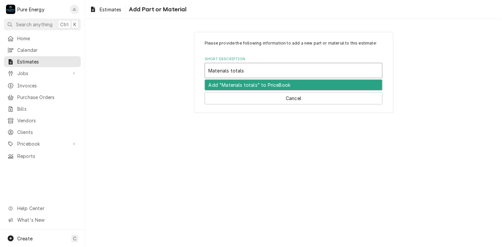
click at [239, 81] on div "Add "Materials totals" to PriceBook" at bounding box center [293, 85] width 177 height 10
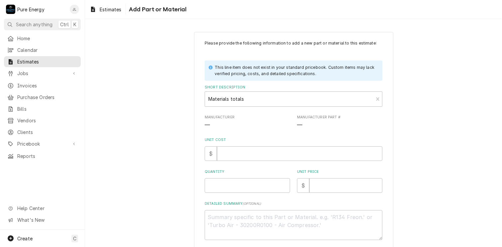
scroll to position [33, 0]
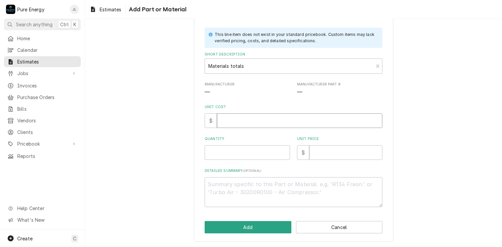
click at [248, 120] on input "Unit Cost" at bounding box center [299, 120] width 165 height 15
type textarea "x"
type input "0"
type textarea "x"
type input "0.0"
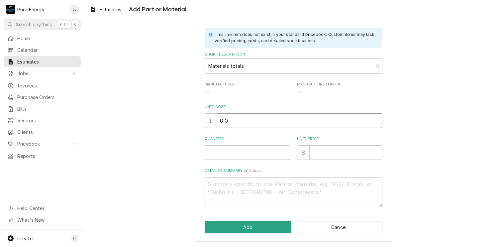
type textarea "x"
type input "0.0"
click at [231, 156] on input "Quantity" at bounding box center [247, 152] width 85 height 15
type textarea "x"
type input "1"
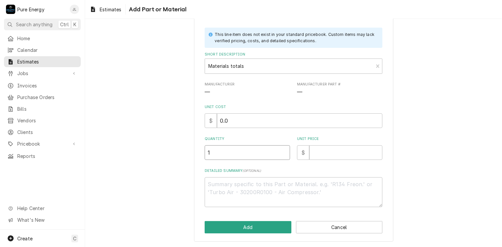
type textarea "x"
type input "1"
click at [330, 155] on input "Unit Price" at bounding box center [345, 152] width 73 height 15
type textarea "x"
type input "9"
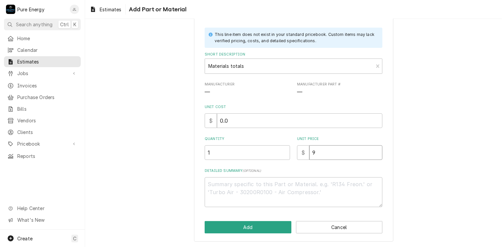
type textarea "x"
type input "91"
type textarea "x"
type input "917"
type textarea "x"
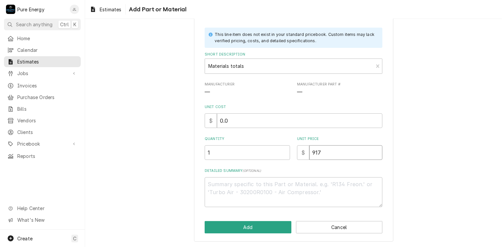
type input "917.9"
type textarea "x"
type input "917.99"
type textarea "x"
type input "917.99"
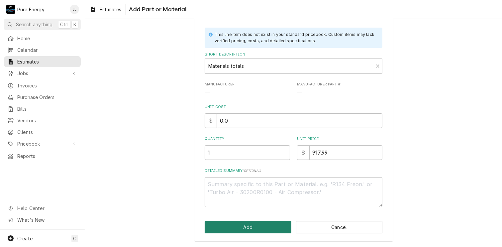
click at [268, 225] on button "Add" at bounding box center [248, 227] width 87 height 12
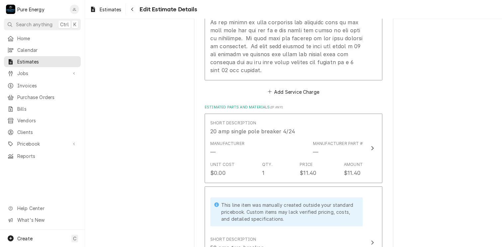
scroll to position [704, 0]
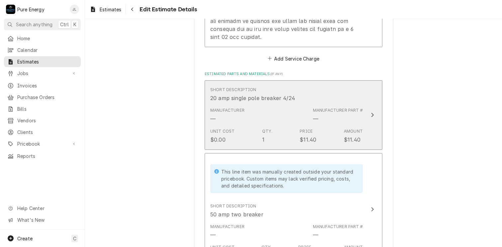
click at [352, 84] on div "Short Description 20 amp single pole breaker 4/24" at bounding box center [286, 94] width 152 height 21
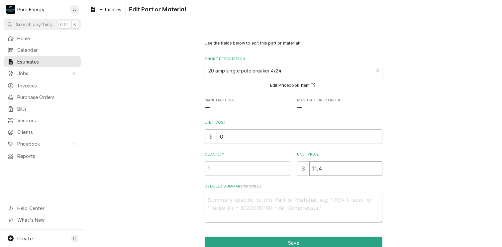
click at [320, 167] on input "11.4" at bounding box center [345, 168] width 73 height 15
type textarea "x"
type input "11"
type textarea "x"
type input "1"
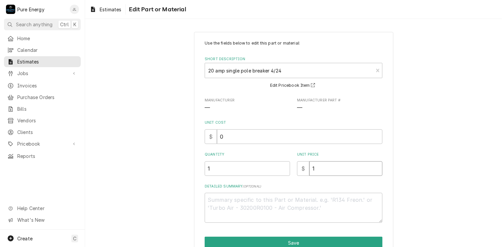
type textarea "x"
type input "0"
type textarea "x"
type input "0.0"
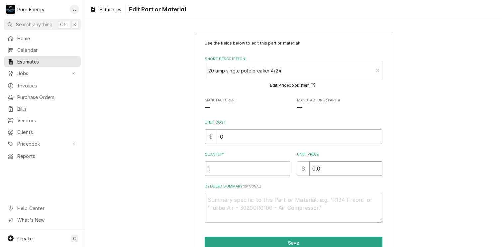
type textarea "x"
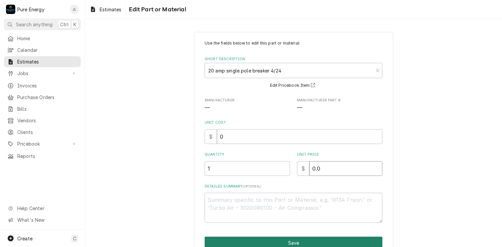
type input "0.0"
click at [312, 243] on button "Save" at bounding box center [294, 242] width 178 height 12
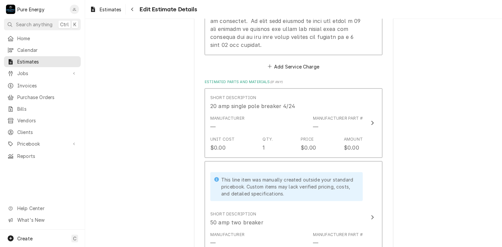
scroll to position [796, 0]
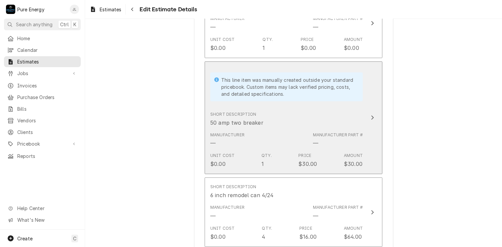
click at [336, 110] on div "Short Description 50 amp two breaker" at bounding box center [286, 119] width 152 height 21
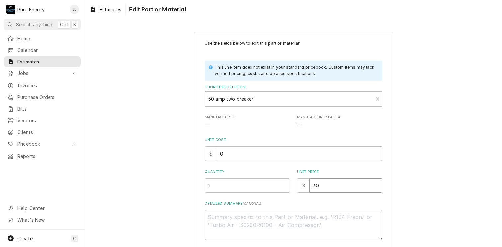
click at [323, 190] on input "30" at bounding box center [345, 185] width 73 height 15
type textarea "x"
type input "3"
type textarea "x"
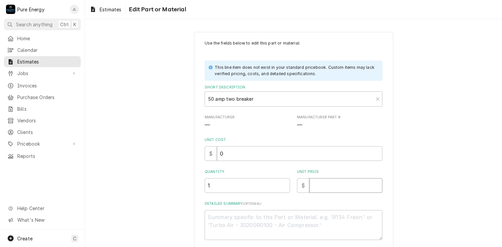
type input "0"
type textarea "x"
type input "0.0"
type textarea "x"
type input "0.0"
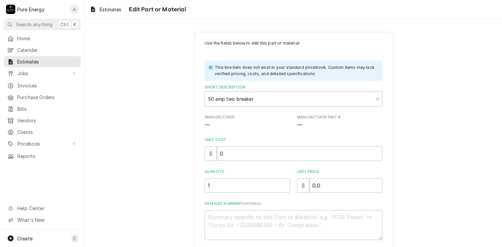
scroll to position [49, 0]
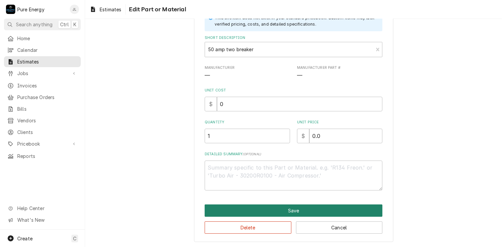
click at [322, 210] on button "Save" at bounding box center [294, 210] width 178 height 12
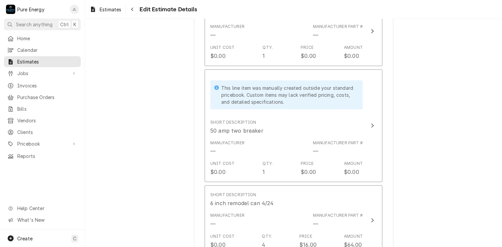
scroll to position [854, 0]
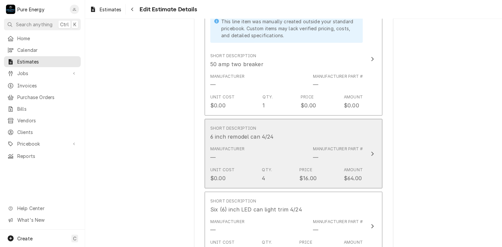
click at [341, 123] on div "Short Description 6 inch remodel can 4/24" at bounding box center [286, 133] width 152 height 21
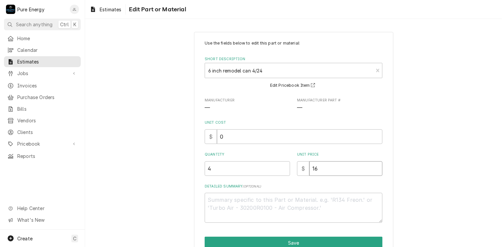
click at [335, 171] on input "16" at bounding box center [345, 168] width 73 height 15
type textarea "x"
type input "1"
type textarea "x"
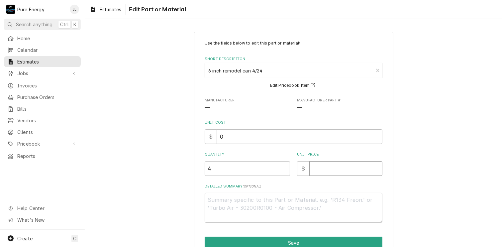
type input "0"
type textarea "x"
type input "0.0"
type textarea "x"
type input "0.0"
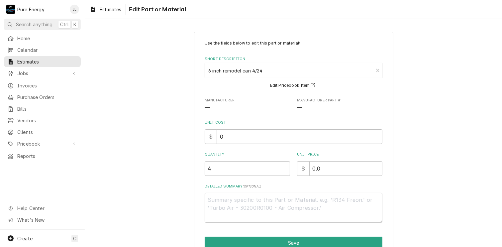
scroll to position [33, 0]
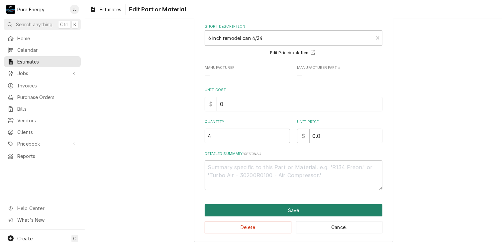
click at [311, 210] on button "Save" at bounding box center [294, 210] width 178 height 12
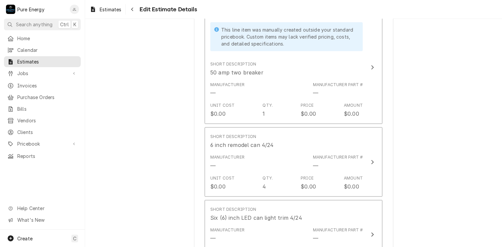
scroll to position [979, 0]
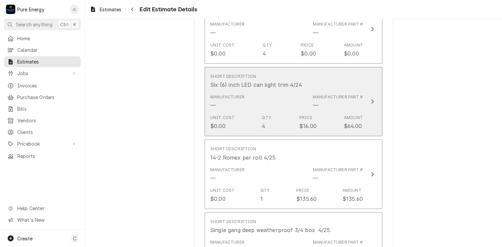
click at [331, 72] on div "Short Description Six (6) inch LED can light trim 4/24" at bounding box center [286, 81] width 152 height 21
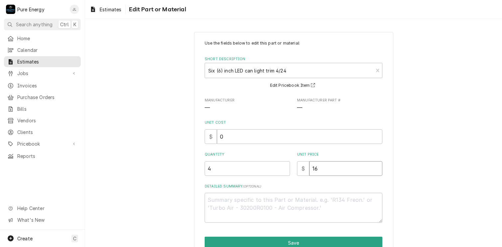
click at [320, 170] on input "16" at bounding box center [345, 168] width 73 height 15
type textarea "x"
type input "1"
type textarea "x"
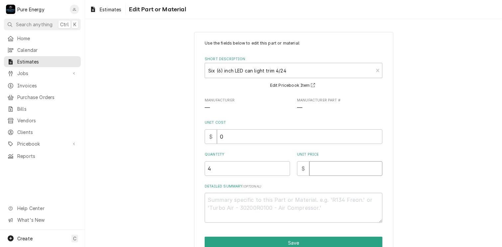
type input "0"
type textarea "x"
type input "0.0"
type textarea "x"
type input "0.0"
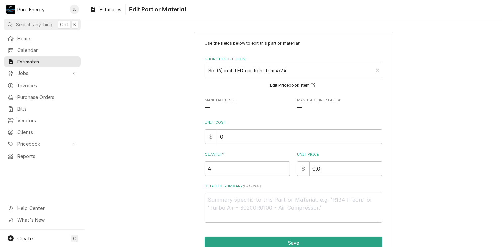
scroll to position [33, 0]
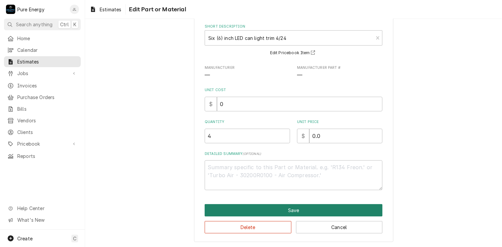
click at [308, 209] on button "Save" at bounding box center [294, 210] width 178 height 12
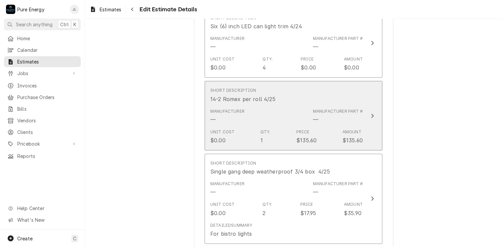
click at [312, 90] on div "Short Description 14-2 Romex per roll 4/25" at bounding box center [286, 95] width 152 height 21
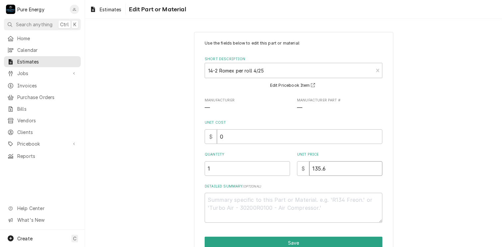
click at [338, 162] on input "135.6" at bounding box center [345, 168] width 73 height 15
type textarea "x"
type input "135"
type textarea "x"
type input "13"
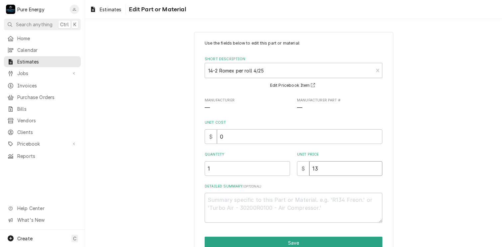
type textarea "x"
type input "1"
type textarea "x"
type input "0"
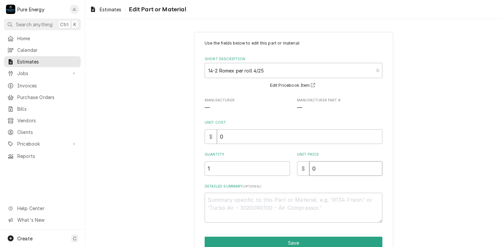
type textarea "x"
type input "0.0"
type textarea "x"
type input "0.0"
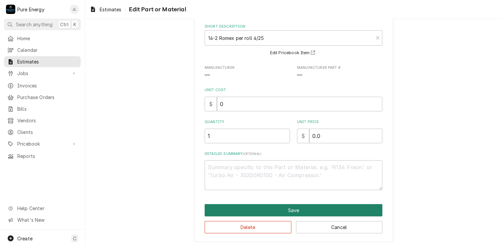
click at [323, 210] on button "Save" at bounding box center [294, 210] width 178 height 12
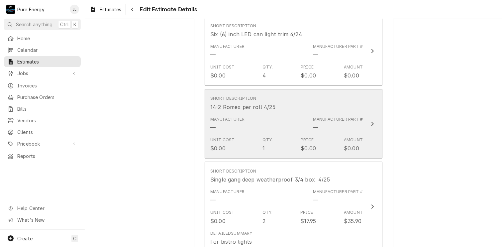
scroll to position [1062, 0]
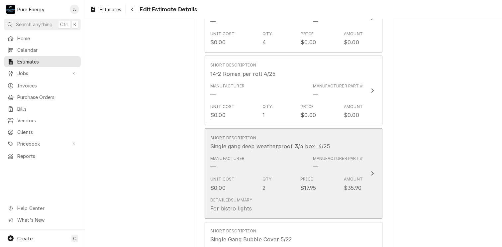
click at [343, 132] on div "Short Description Single gang deep weatherproof 3/4 box 4/25" at bounding box center [286, 142] width 152 height 21
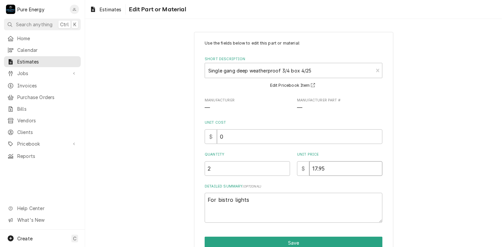
click at [334, 175] on input "17.95" at bounding box center [345, 168] width 73 height 15
type textarea "x"
type input "17.9"
type textarea "x"
type input "17"
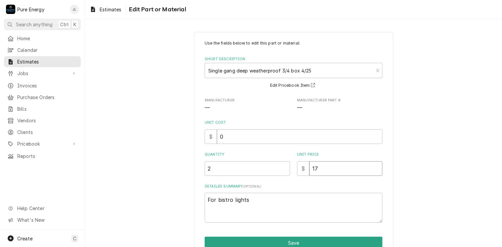
type textarea "x"
type input "1"
type textarea "x"
type input "0"
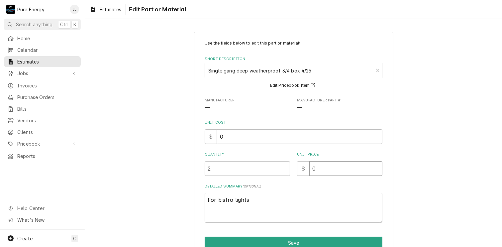
type textarea "x"
type input "0.0"
type textarea "x"
type input "0.0"
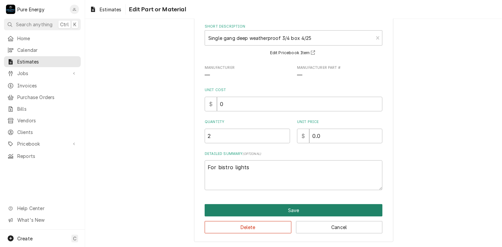
click at [300, 209] on button "Save" at bounding box center [294, 210] width 178 height 12
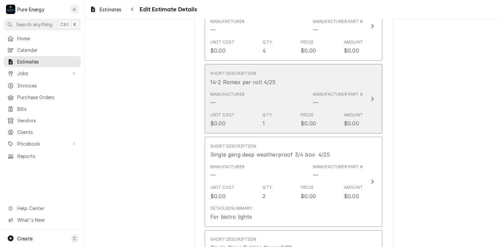
scroll to position [1154, 0]
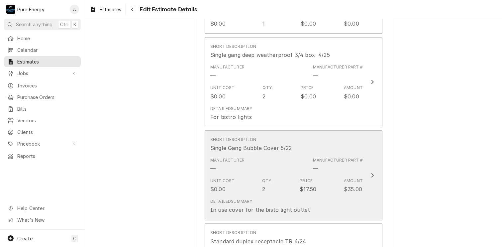
click at [328, 135] on div "Short Description Single Gang Bubble Cover 5/22" at bounding box center [286, 144] width 152 height 21
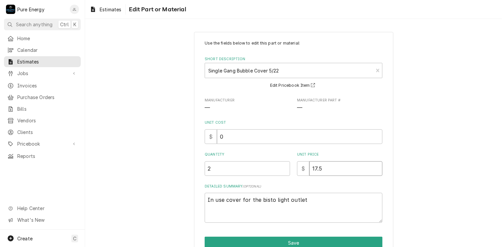
click at [325, 168] on input "17.5" at bounding box center [345, 168] width 73 height 15
type textarea "x"
type input "17"
type textarea "x"
type input "1"
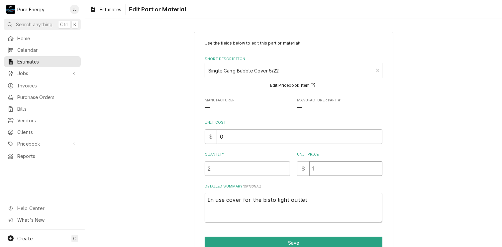
type textarea "x"
type input "0"
type textarea "x"
type input "0.0"
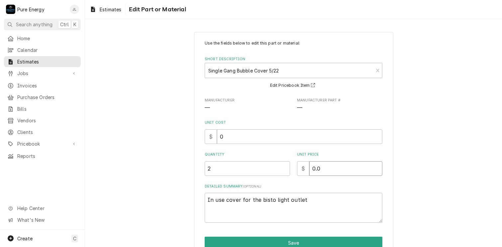
type textarea "x"
type input "0.0"
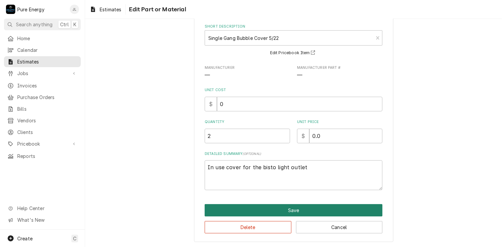
click at [316, 210] on button "Save" at bounding box center [294, 210] width 178 height 12
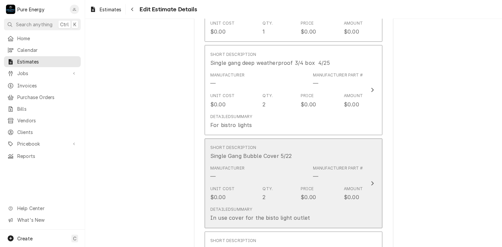
scroll to position [1278, 0]
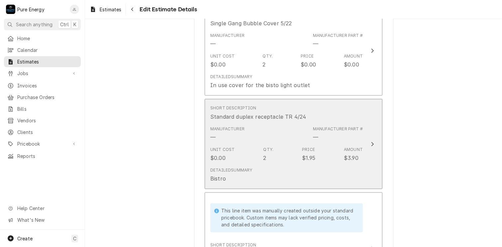
click at [326, 102] on div "Short Description Standard duplex receptacle TR 4/24" at bounding box center [286, 112] width 152 height 21
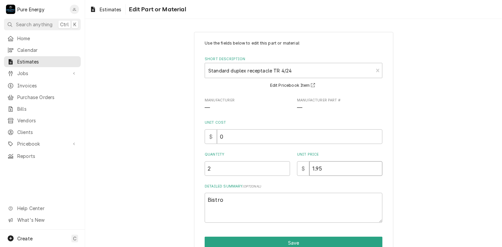
click at [326, 170] on input "1.95" at bounding box center [345, 168] width 73 height 15
type textarea "x"
type input "1.9"
type textarea "x"
type input "1"
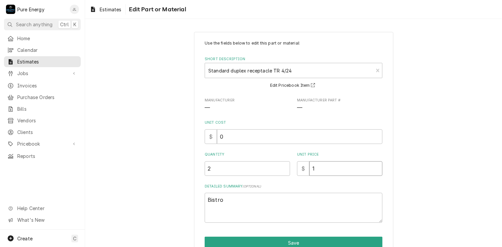
type textarea "x"
type input "0"
type textarea "x"
type input "0.0"
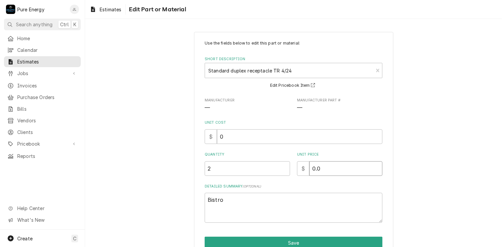
type textarea "x"
type input "0.0"
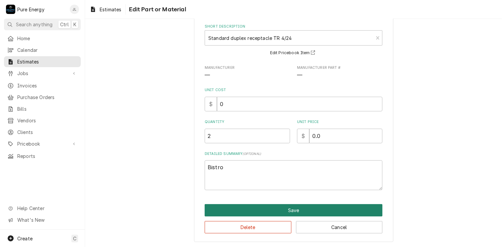
click at [309, 210] on button "Save" at bounding box center [294, 210] width 178 height 12
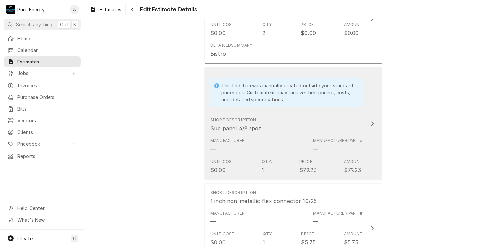
click at [334, 114] on div "Short Description Sub panel 4/8 spot" at bounding box center [286, 124] width 152 height 21
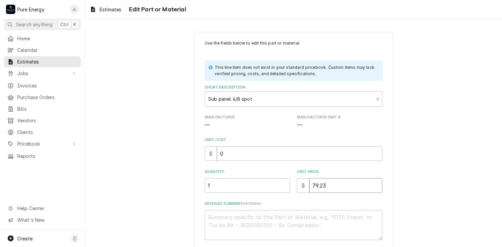
click at [328, 187] on input "79.23" at bounding box center [345, 185] width 73 height 15
type textarea "x"
type input "79.2"
type textarea "x"
type input "79"
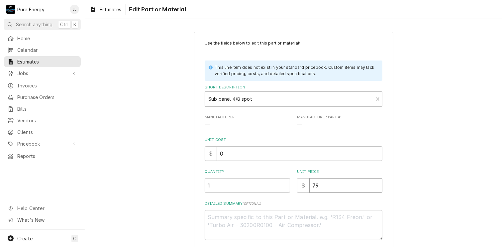
type textarea "x"
type input "7"
type textarea "x"
type input "0"
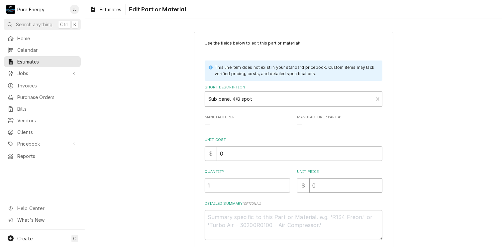
type textarea "x"
type input "0.0"
type textarea "x"
type input "0.0"
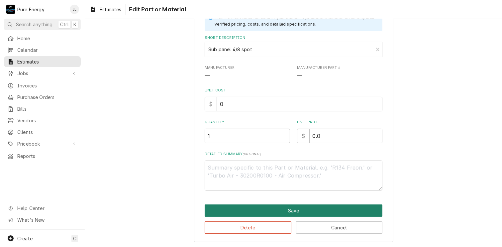
click at [316, 211] on button "Save" at bounding box center [294, 210] width 178 height 12
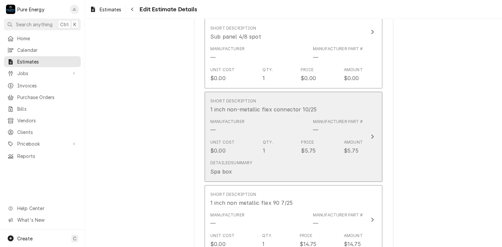
click at [338, 102] on div "Short Description 1 inch non-metallic flex connector 10/25" at bounding box center [286, 105] width 152 height 21
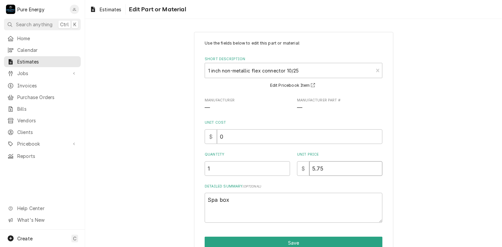
drag, startPoint x: 334, startPoint y: 168, endPoint x: 331, endPoint y: 163, distance: 5.5
click at [333, 167] on input "5.75" at bounding box center [345, 168] width 73 height 15
type textarea "x"
type input "5.7"
type textarea "x"
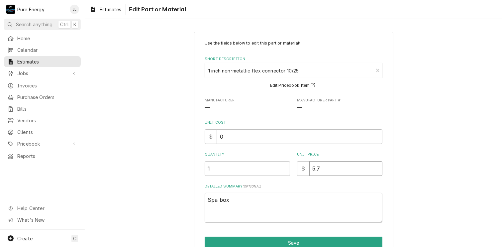
type input "5"
type textarea "x"
type input "0"
type textarea "x"
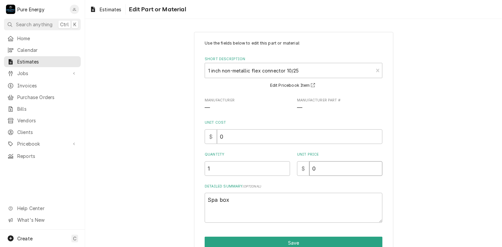
type input "0.0"
type textarea "x"
type input "0.0"
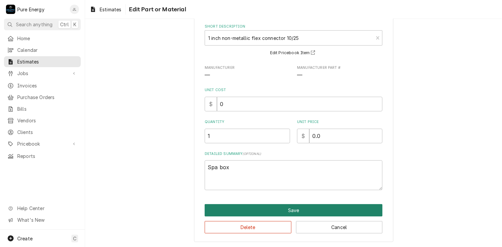
click at [318, 209] on button "Save" at bounding box center [294, 210] width 178 height 12
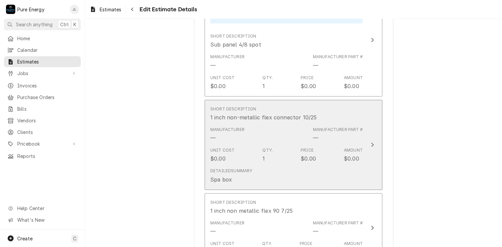
scroll to position [1587, 0]
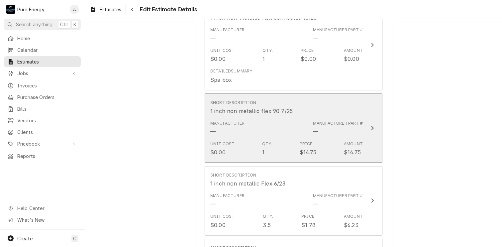
click at [313, 97] on div "Short Description 1 inch non metallic flex 90 7/25" at bounding box center [286, 107] width 152 height 21
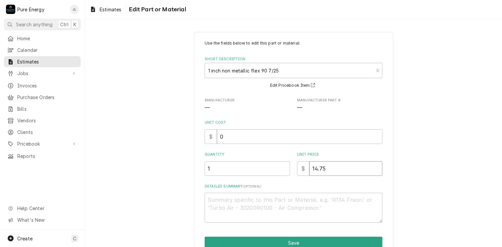
click at [322, 170] on input "14.75" at bounding box center [345, 168] width 73 height 15
type textarea "x"
type input "14.7"
type textarea "x"
type input "14"
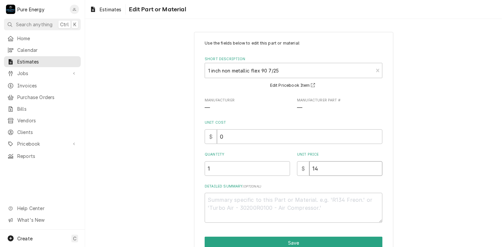
type textarea "x"
type input "1"
type textarea "x"
type input "0"
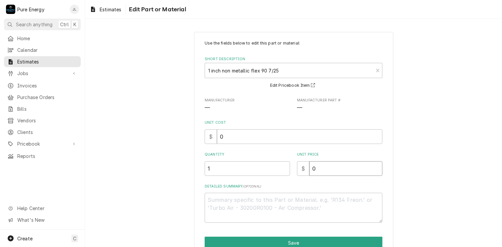
type textarea "x"
type input "0.0"
type textarea "x"
type input "0.0"
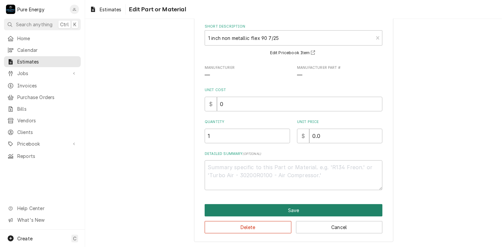
click at [299, 206] on button "Save" at bounding box center [294, 210] width 178 height 12
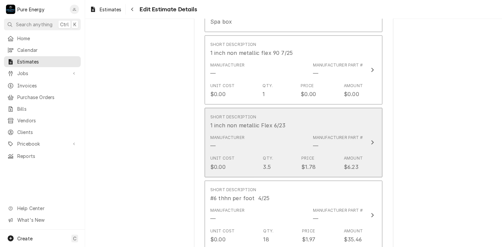
click at [329, 111] on div "Short Description 1 inch non metallic Flex 6/23" at bounding box center [286, 121] width 152 height 21
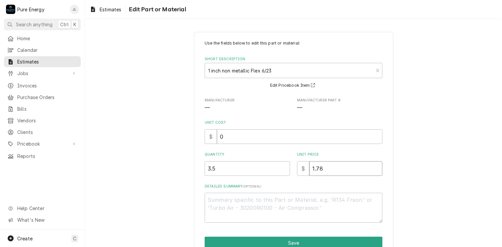
click at [326, 168] on input "1.78" at bounding box center [345, 168] width 73 height 15
type textarea "x"
type input "1.7"
type textarea "x"
type input "1"
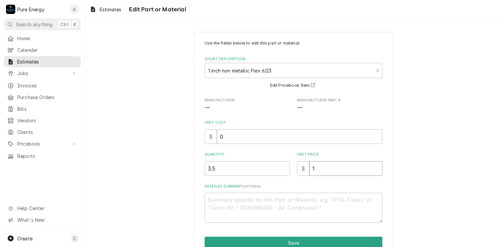
type textarea "x"
type input "0"
type textarea "x"
type input "0.0"
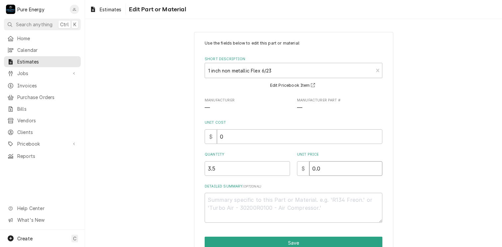
type textarea "x"
type input "0.0"
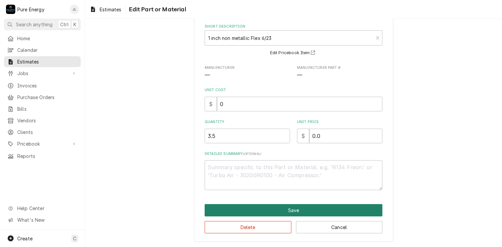
click at [311, 209] on button "Save" at bounding box center [294, 210] width 178 height 12
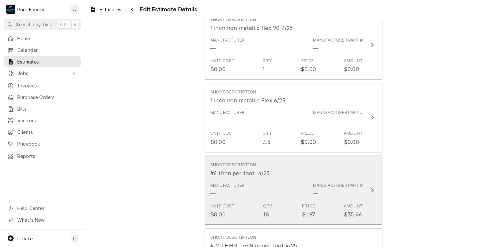
click at [337, 159] on div "Short Description #6 thhn per foot 4/25" at bounding box center [286, 169] width 152 height 21
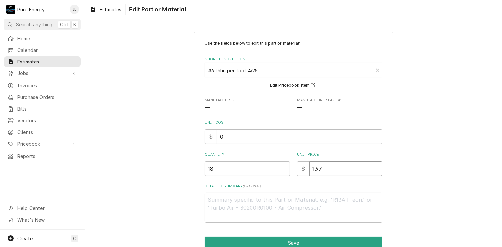
click at [323, 174] on input "1.97" at bounding box center [345, 168] width 73 height 15
type textarea "x"
type input "1.9"
type textarea "x"
type input "1"
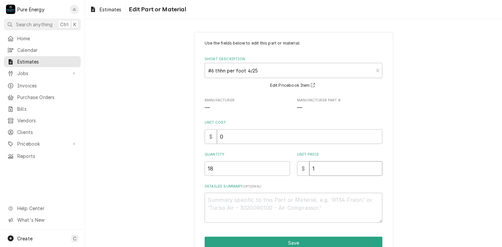
type textarea "x"
type input "0"
type textarea "x"
type input "0.0"
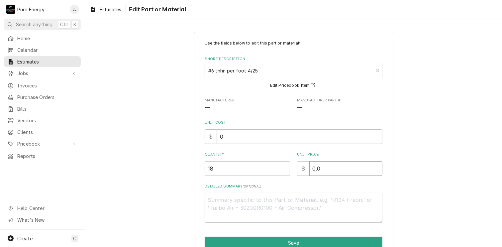
type textarea "x"
type input "0.0"
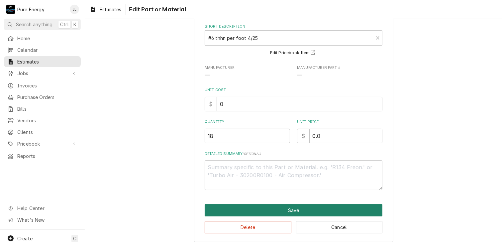
click at [297, 206] on button "Save" at bounding box center [294, 210] width 178 height 12
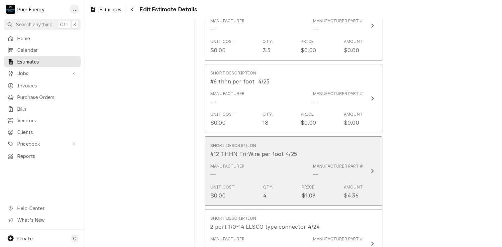
scroll to position [1795, 0]
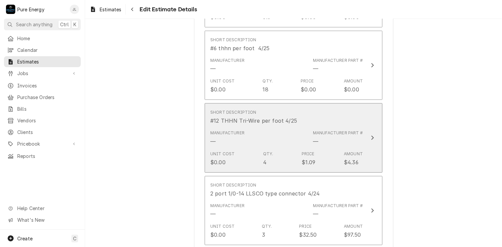
click at [330, 107] on div "Short Description #12 THHN Tri-Wire per foot 4/25" at bounding box center [286, 117] width 152 height 21
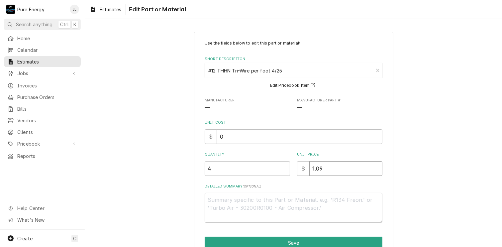
click at [322, 171] on input "1.09" at bounding box center [345, 168] width 73 height 15
type textarea "x"
type input "1.0"
type textarea "x"
type input "1"
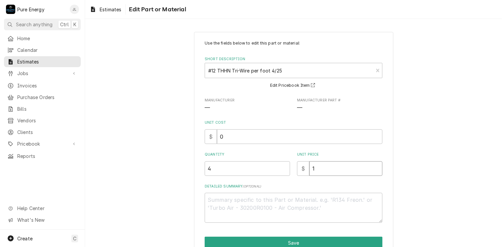
type textarea "x"
type input "0"
type textarea "x"
type input "0.0"
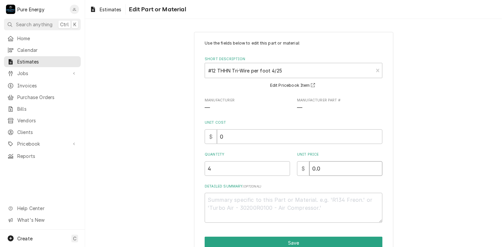
type textarea "x"
type input "0.0"
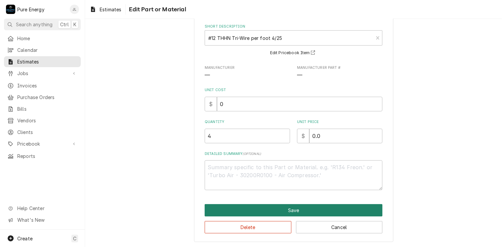
click at [294, 204] on button "Save" at bounding box center [294, 210] width 178 height 12
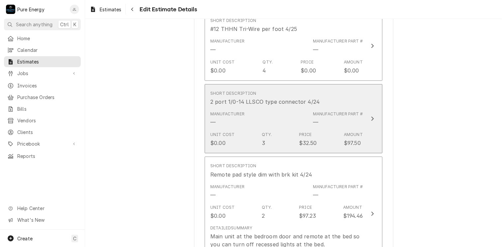
click at [333, 88] on div "Short Description 2 port 1/0-14 LLSCO type connector 4/24" at bounding box center [286, 98] width 152 height 21
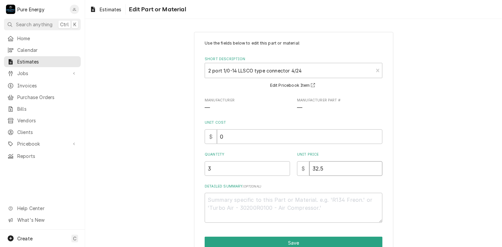
click at [333, 168] on input "32.5" at bounding box center [345, 168] width 73 height 15
type textarea "x"
type input "32"
type textarea "x"
type input "3"
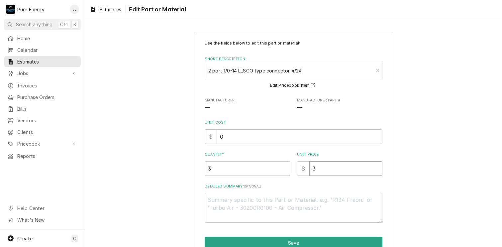
type textarea "x"
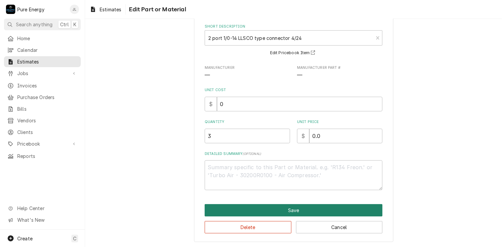
click at [307, 206] on button "Save" at bounding box center [294, 210] width 178 height 12
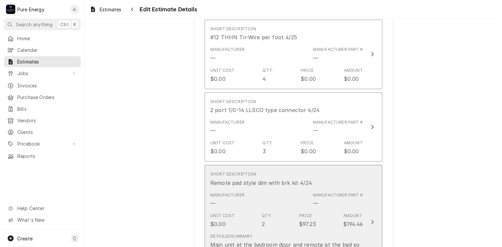
scroll to position [1944, 0]
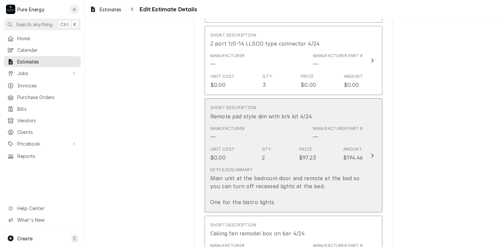
click at [323, 102] on div "Short Description Remote pad style dim with brk kit 4/24" at bounding box center [286, 112] width 152 height 21
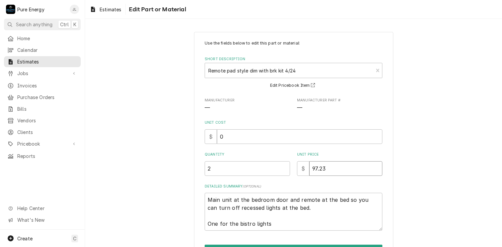
click at [323, 171] on input "97.23" at bounding box center [345, 168] width 73 height 15
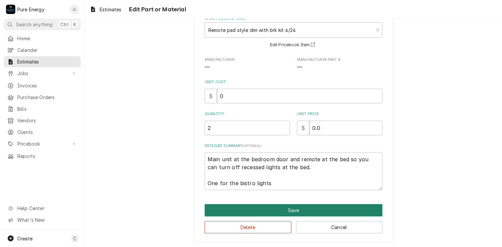
click at [304, 207] on button "Save" at bounding box center [294, 210] width 178 height 12
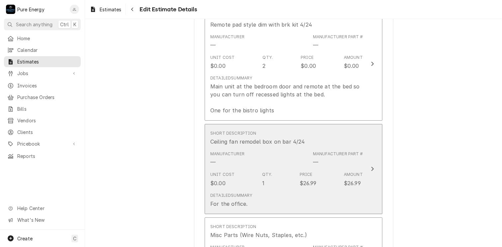
click at [334, 128] on div "Short Description Ceiling fan remodel box on bar 4/24" at bounding box center [286, 138] width 152 height 21
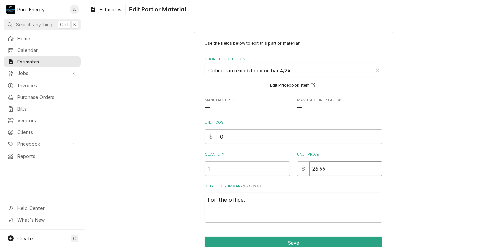
click at [334, 166] on input "26.99" at bounding box center [345, 168] width 73 height 15
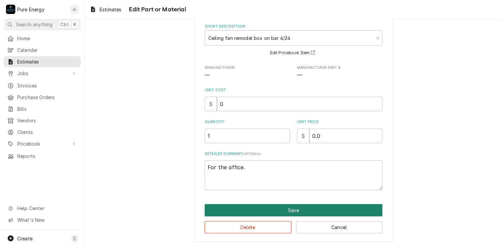
click at [302, 208] on button "Save" at bounding box center [294, 210] width 178 height 12
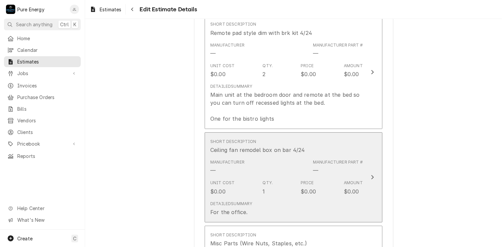
scroll to position [2194, 0]
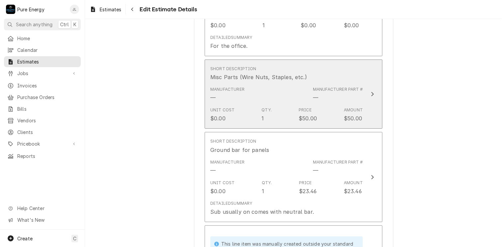
click at [339, 63] on div "Short Description Misc Parts (Wire Nuts, Staples, etc.)" at bounding box center [286, 73] width 152 height 21
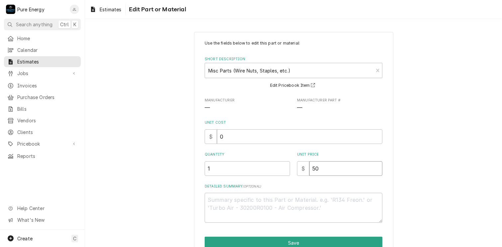
click at [320, 166] on input "50" at bounding box center [345, 168] width 73 height 15
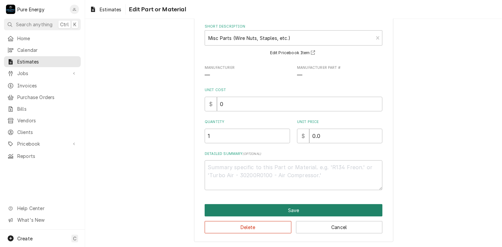
click at [303, 207] on button "Save" at bounding box center [294, 210] width 178 height 12
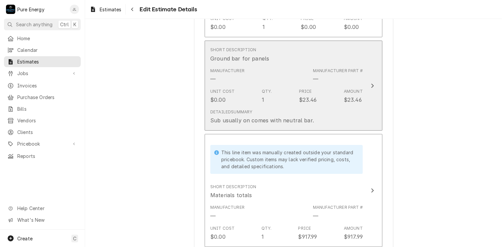
scroll to position [2318, 0]
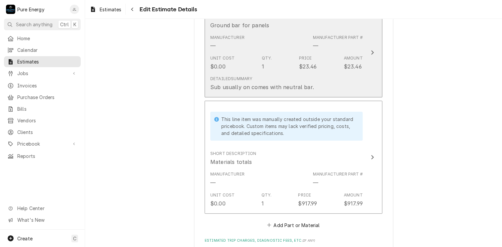
click at [331, 52] on div "Unit Cost $0.00 Qty. 1 Price $23.46 Amount $23.46" at bounding box center [286, 62] width 152 height 21
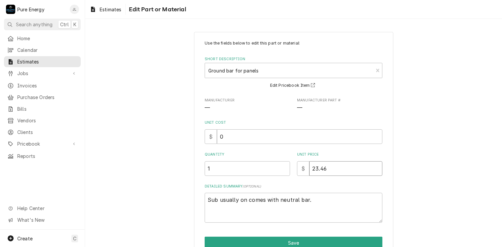
click at [333, 168] on input "23.46" at bounding box center [345, 168] width 73 height 15
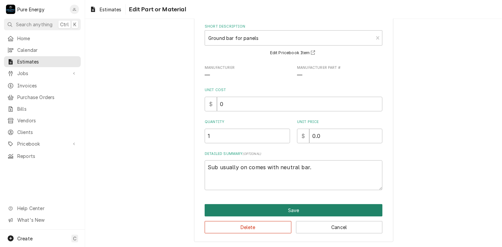
click at [313, 208] on button "Save" at bounding box center [294, 210] width 178 height 12
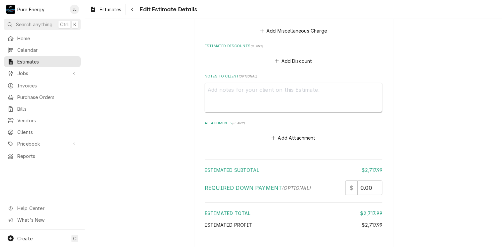
scroll to position [2622, 0]
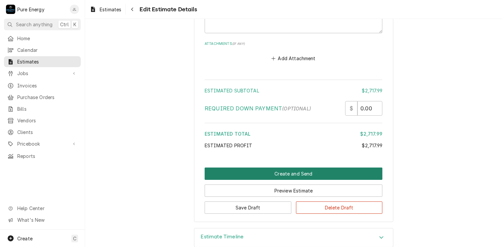
click at [286, 167] on button "Create and Send" at bounding box center [294, 173] width 178 height 12
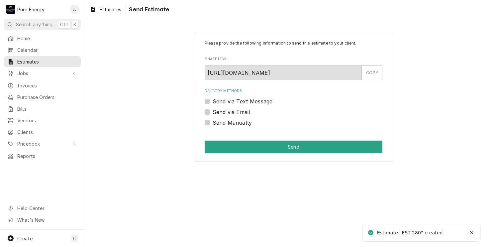
click at [213, 99] on label "Send via Text Message" at bounding box center [243, 101] width 60 height 8
click at [213, 99] on input "Send via Text Message" at bounding box center [302, 104] width 178 height 15
checkbox input "true"
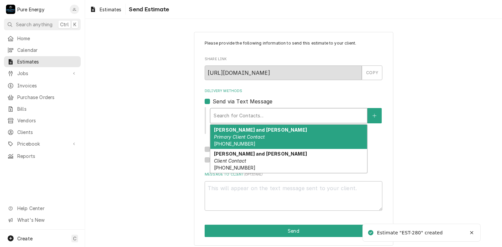
click at [224, 114] on div "Delivery Methods" at bounding box center [289, 116] width 150 height 12
click at [223, 130] on strong "[PERSON_NAME] and [PERSON_NAME]" at bounding box center [260, 130] width 93 height 6
type textarea "x"
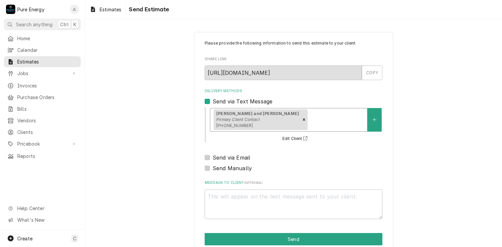
click at [213, 158] on label "Send via Email" at bounding box center [232, 157] width 38 height 8
click at [213, 158] on input "Send via Email" at bounding box center [302, 160] width 178 height 15
checkbox input "true"
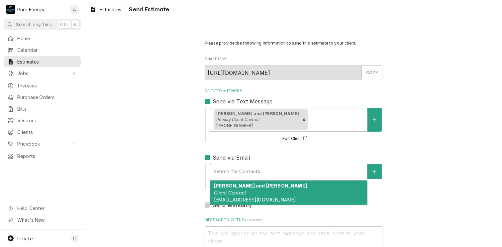
click at [230, 167] on div "Delivery Methods" at bounding box center [289, 171] width 150 height 12
click at [230, 184] on strong "Ryan and Megen Carden" at bounding box center [260, 186] width 93 height 6
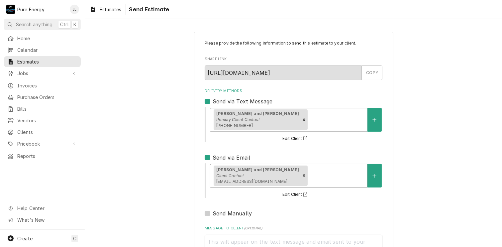
scroll to position [57, 0]
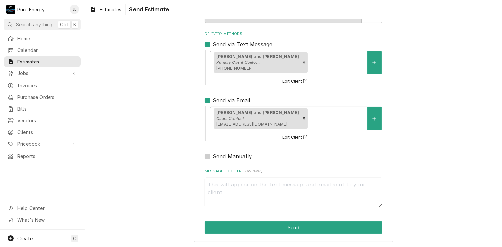
click at [217, 186] on textarea "Message to Client ( optional )" at bounding box center [294, 192] width 178 height 30
type textarea "x"
type textarea "H"
type textarea "x"
type textarea "Hi"
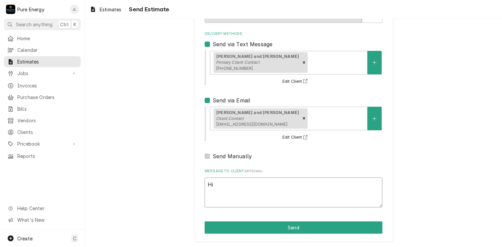
type textarea "x"
type textarea "Hi"
type textarea "x"
type textarea "Hi R"
type textarea "x"
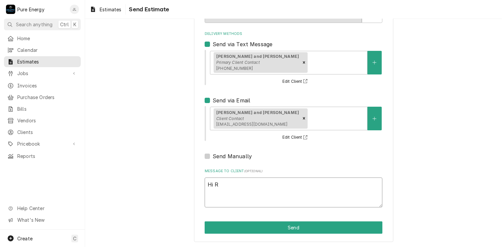
type textarea "Hi Ry"
type textarea "x"
type textarea "Hi Ryan"
type textarea "x"
type textarea "Hi Ryan."
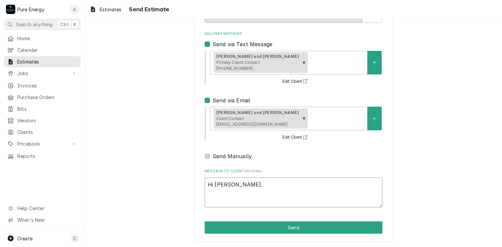
type textarea "x"
type textarea "Hi Ryan."
type textarea "x"
type textarea "Hi Ryan."
type textarea "x"
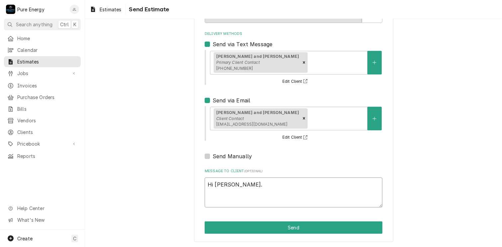
type textarea "Hi Ryan. H"
type textarea "x"
type textarea "Hi Ryan. He"
type textarea "x"
type textarea "Hi Ryan. Her"
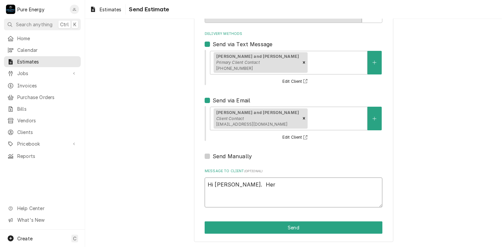
type textarea "x"
type textarea "Hi Ryan. Her"
type textarea "x"
type textarea "Hi Ryan. Her i"
type textarea "x"
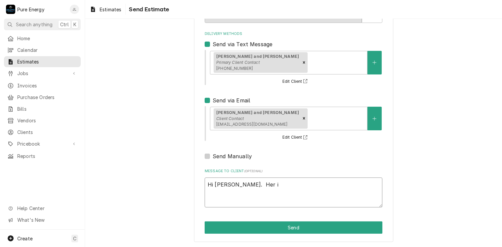
type textarea "Hi Ryan. Her"
type textarea "x"
type textarea "Hi Ryan. Her"
type textarea "x"
type textarea "Hi Ryan. Here"
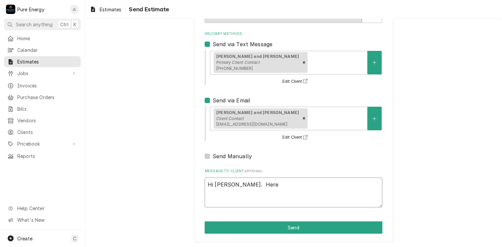
type textarea "x"
type textarea "Hi Ryan. Here"
type textarea "x"
type textarea "Hi Ryan. Here i"
type textarea "x"
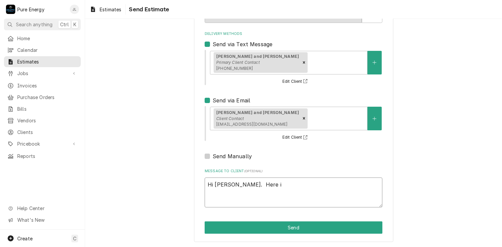
type textarea "Hi Ryan. Here is"
type textarea "x"
type textarea "Hi Ryan. Here is"
type textarea "x"
type textarea "Hi Ryan. Here is th"
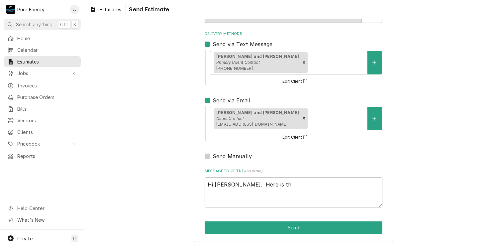
type textarea "x"
type textarea "Hi Ryan. Here is the"
type textarea "x"
type textarea "Hi Ryan. Here is the"
type textarea "x"
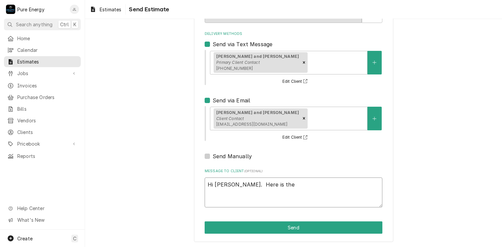
type textarea "Hi Ryan. Here is the b"
type textarea "x"
type textarea "Hi Ryan. Here is the bi"
type textarea "x"
type textarea "Hi Ryan. Here is the bid"
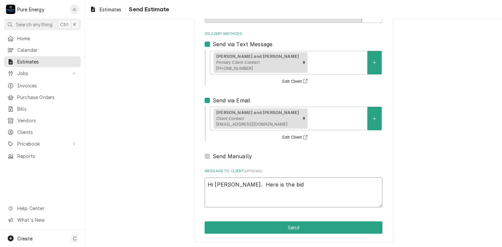
type textarea "x"
type textarea "Hi Ryan. Here is the bid"
type textarea "x"
type textarea "Hi Ryan. Here is the bid fo"
type textarea "x"
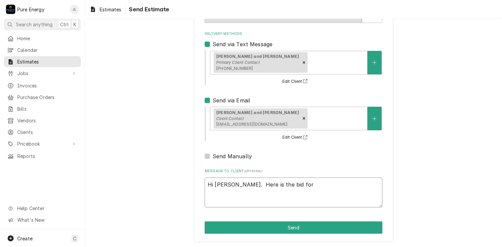
type textarea "Hi Ryan. Here is the bid for"
type textarea "x"
type textarea "Hi Ryan. Here is the bid for th"
type textarea "x"
type textarea "Hi Ryan. Here is the bid for the"
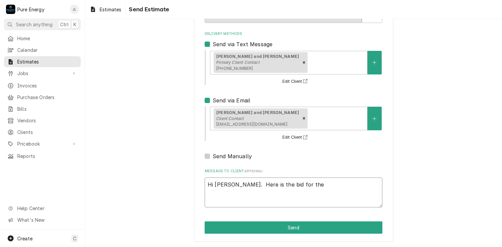
type textarea "x"
type textarea "Hi Ryan. Here is the bid for the r"
type textarea "x"
type textarea "Hi Ryan. Here is the bid for the re"
type textarea "x"
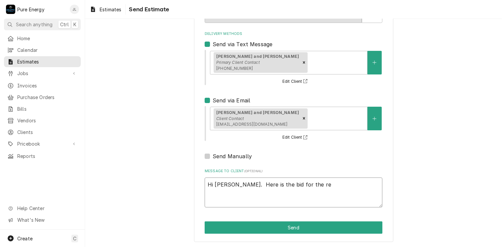
type textarea "Hi Ryan. Here is the bid for the rem"
type textarea "x"
type textarea "Hi Ryan. Here is the bid for the remai"
type textarea "x"
type textarea "Hi Ryan. Here is the bid for the remain"
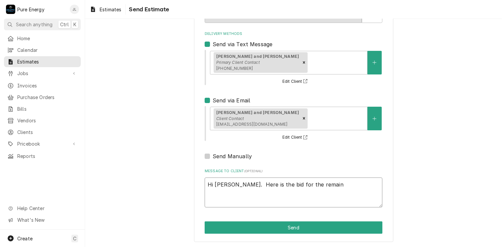
type textarea "x"
type textarea "Hi Ryan. Here is the bid for the remaind"
type textarea "x"
type textarea "Hi Ryan. Here is the bid for the remainde"
type textarea "x"
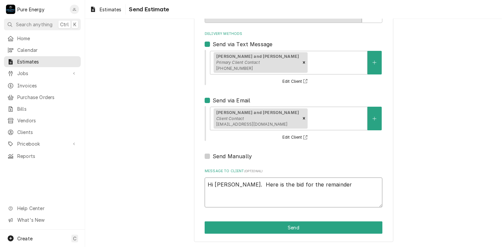
type textarea "Hi Ryan. Here is the bid for the remainder"
type textarea "x"
type textarea "Hi Ryan. Here is the bid for the remainder o"
type textarea "x"
type textarea "Hi Ryan. Here is the bid for the remainder of"
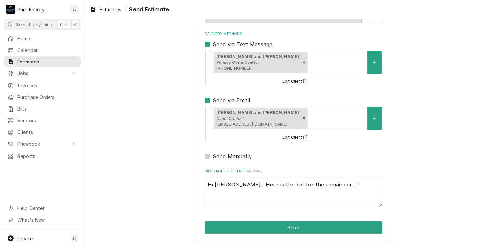
type textarea "x"
type textarea "Hi Ryan. Here is the bid for the remainder of i"
type textarea "x"
type textarea "Hi Ryan. Here is the bid for the remainder of it"
type textarea "x"
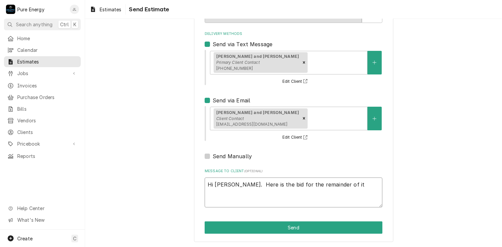
type textarea "Hi Ryan. Here is the bid for the remainder of ite"
type textarea "x"
type textarea "Hi Ryan. Here is the bid for the remainder of item"
type textarea "x"
type textarea "Hi Ryan. Here is the bid for the remainder of items"
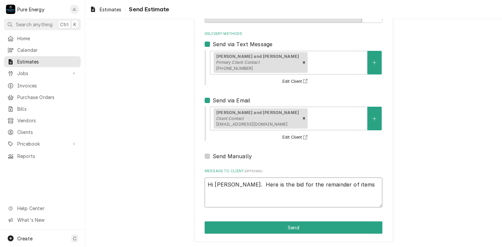
type textarea "x"
type textarea "Hi Ryan. Here is the bid for the remainder of items."
type textarea "x"
type textarea "Hi Ryan. Here is the bid for the remainder of items."
type textarea "x"
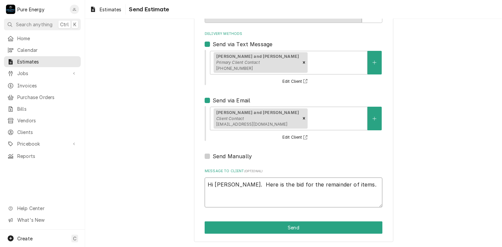
type textarea "Hi Ryan. Here is the bid for the remainder of items. I"
type textarea "x"
type textarea "Hi Ryan. Here is the bid for the remainder of items. I"
type textarea "x"
type textarea "Hi Ryan. Here is the bid for the remainder of items. I s"
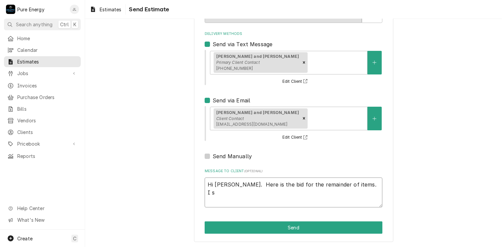
type textarea "x"
type textarea "Hi Ryan. Here is the bid for the remainder of items. I se"
type textarea "x"
type textarea "Hi Ryan. Here is the bid for the remainder of items. I sen"
type textarea "x"
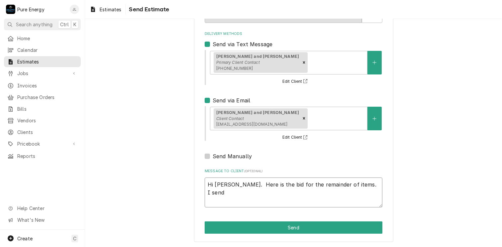
type textarea "Hi Ryan. Here is the bid for the remainder of items. I send"
type textarea "x"
type textarea "Hi Ryan. Here is the bid for the remainder of items. I send t"
type textarea "x"
type textarea "Hi Ryan. Here is the bid for the remainder of items. I send to"
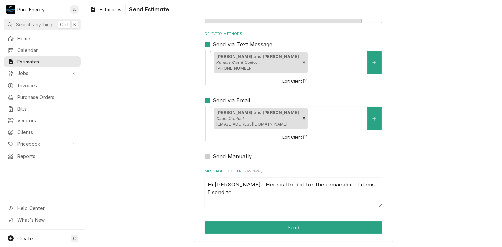
type textarea "x"
type textarea "Hi Ryan. Here is the bid for the remainder of items. I send to"
type textarea "x"
type textarea "Hi Ryan. Here is the bid for the remainder of items. I send to b"
type textarea "x"
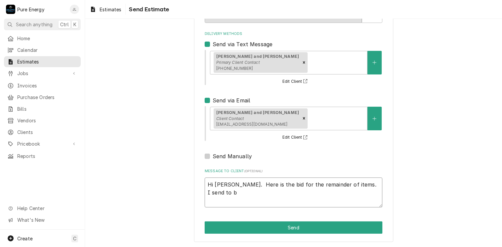
type textarea "Hi Ryan. Here is the bid for the remainder of items. I send to bo"
type textarea "x"
type textarea "Hi Ryan. Here is the bid for the remainder of items. I send to both"
type textarea "x"
type textarea "Hi Ryan. Here is the bid for the remainder of items. I send to both"
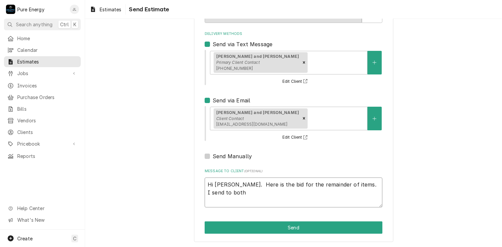
type textarea "x"
type textarea "Hi Ryan. Here is the bid for the remainder of items. I send to both t"
type textarea "x"
type textarea "Hi Ryan. Here is the bid for the remainder of items. I send to both te"
type textarea "x"
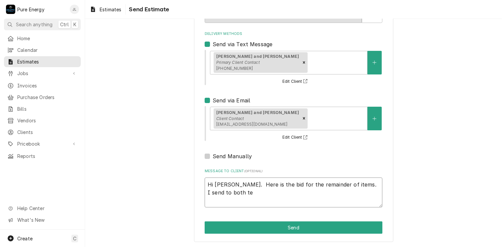
type textarea "Hi Ryan. Here is the bid for the remainder of items. I send to both tex"
type textarea "x"
type textarea "Hi Ryan. Here is the bid for the remainder of items. I send to both text"
type textarea "x"
type textarea "Hi Ryan. Here is the bid for the remainder of items. I send to both text a"
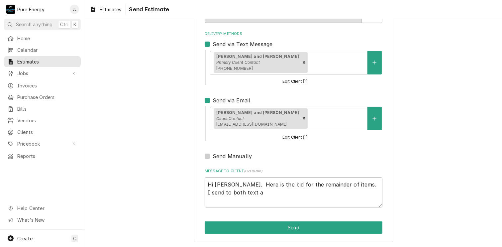
type textarea "x"
type textarea "Hi Ryan. Here is the bid for the remainder of items. I send to both text an"
type textarea "x"
type textarea "Hi Ryan. Here is the bid for the remainder of items. I send to both text and"
type textarea "x"
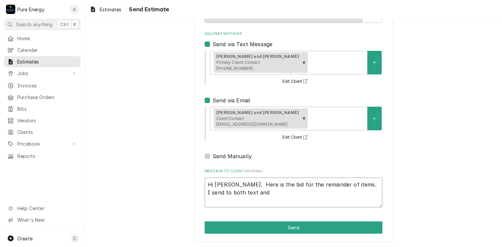
type textarea "Hi Ryan. Here is the bid for the remainder of items. I send to both text and"
type textarea "x"
type textarea "Hi Ryan. Here is the bid for the remainder of items. I send to both text and e"
type textarea "x"
type textarea "Hi Ryan. Here is the bid for the remainder of items. I send to both text and em"
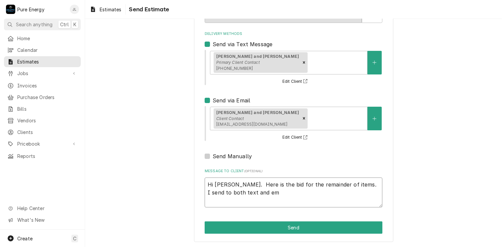
type textarea "x"
type textarea "Hi Ryan. Here is the bid for the remainder of items. I send to both text and em…"
type textarea "x"
type textarea "Hi Ryan. Here is the bid for the remainder of items. I send to both text and em…"
type textarea "x"
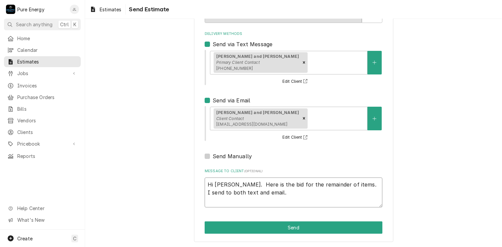
type textarea "Hi Ryan. Here is the bid for the remainder of items. I send to both text and em…"
type textarea "x"
type textarea "Hi Ryan. Here is the bid for the remainder of items. I send to both text and em…"
type textarea "x"
type textarea "Hi Ryan. Here is the bid for the remainder of items. I send to both text and em…"
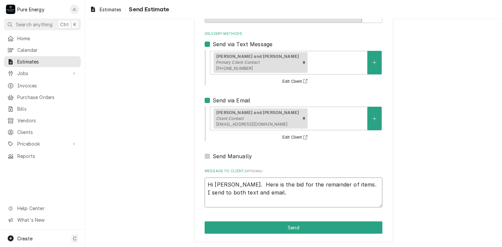
type textarea "x"
type textarea "Hi Ryan. Here is the bid for the remainder of items. I send to both text and em…"
type textarea "x"
type textarea "Hi Ryan. Here is the bid for the remainder of items. I send to both text and em…"
type textarea "x"
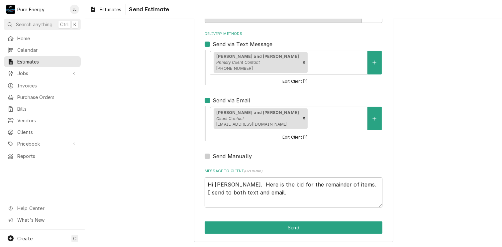
type textarea "Hi Ryan. Here is the bid for the remainder of items. I send to both text and em…"
type textarea "x"
type textarea "Hi Ryan. Here is the bid for the remainder of items. I send to both text and em…"
type textarea "x"
type textarea "Hi Ryan. Here is the bid for the remainder of items. I send to both text and em…"
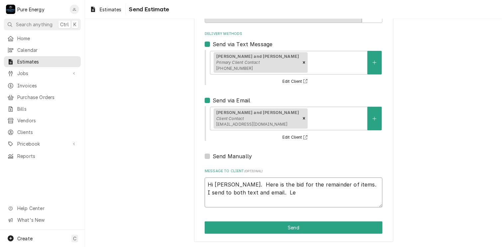
type textarea "x"
type textarea "Hi Ryan. Here is the bid for the remainder of items. I send to both text and em…"
type textarea "x"
type textarea "Hi Ryan. Here is the bid for the remainder of items. I send to both text and em…"
type textarea "x"
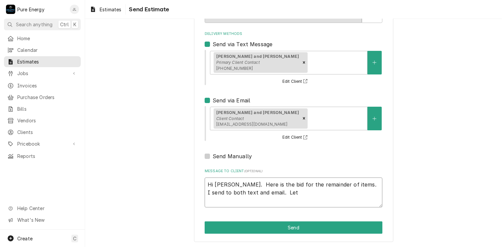
type textarea "Hi Ryan. Here is the bid for the remainder of items. I send to both text and em…"
type textarea "x"
type textarea "Hi Ryan. Here is the bid for the remainder of items. I send to both text and em…"
type textarea "x"
type textarea "Hi Ryan. Here is the bid for the remainder of items. I send to both text and em…"
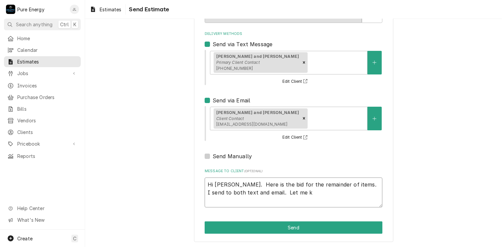
type textarea "x"
type textarea "Hi Ryan. Here is the bid for the remainder of items. I send to both text and em…"
type textarea "x"
type textarea "Hi Ryan. Here is the bid for the remainder of items. I send to both text and em…"
type textarea "x"
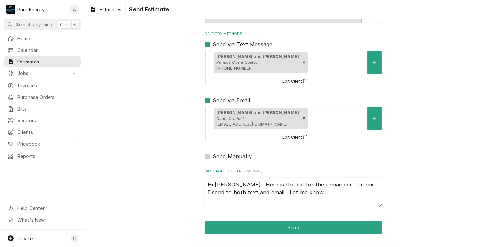
type textarea "Hi Ryan. Here is the bid for the remainder of items. I send to both text and em…"
type textarea "x"
type textarea "Hi Ryan. Here is the bid for the remainder of items. I send to both text and em…"
type textarea "x"
type textarea "Hi Ryan. Here is the bid for the remainder of items. I send to both text and em…"
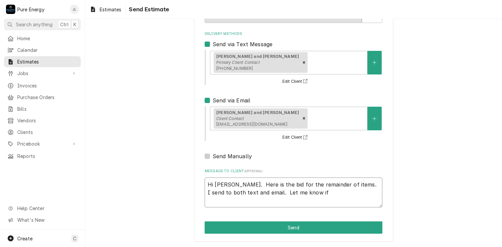
type textarea "x"
type textarea "Hi Ryan. Here is the bid for the remainder of items. I send to both text and em…"
type textarea "x"
type textarea "Hi Ryan. Here is the bid for the remainder of items. I send to both text and em…"
type textarea "x"
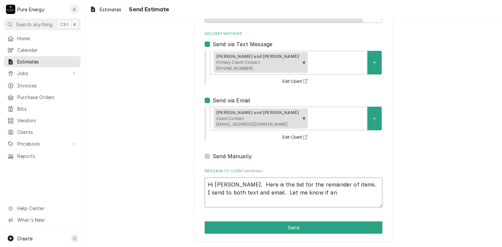
type textarea "Hi Ryan. Here is the bid for the remainder of items. I send to both text and em…"
type textarea "x"
type textarea "Hi Ryan. Here is the bid for the remainder of items. I send to both text and em…"
type textarea "x"
type textarea "Hi Ryan. Here is the bid for the remainder of items. I send to both text and em…"
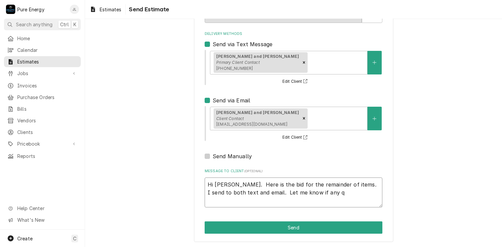
type textarea "x"
type textarea "Hi Ryan. Here is the bid for the remainder of items. I send to both text and em…"
type textarea "x"
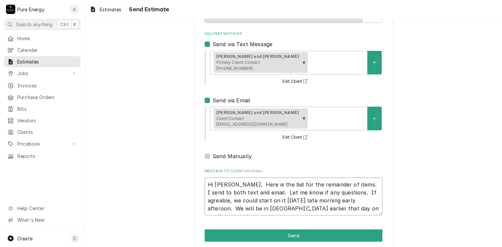
scroll to position [65, 0]
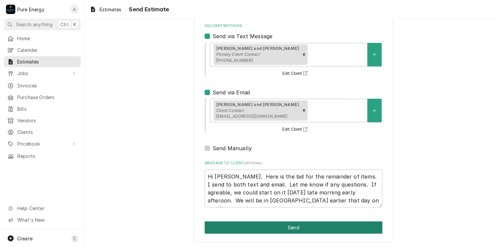
click at [308, 228] on button "Send" at bounding box center [294, 227] width 178 height 12
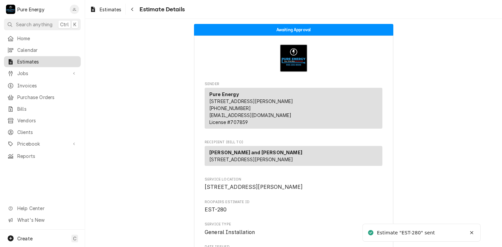
click at [42, 62] on span "Estimates" at bounding box center [47, 61] width 60 height 7
